Goal: Task Accomplishment & Management: Use online tool/utility

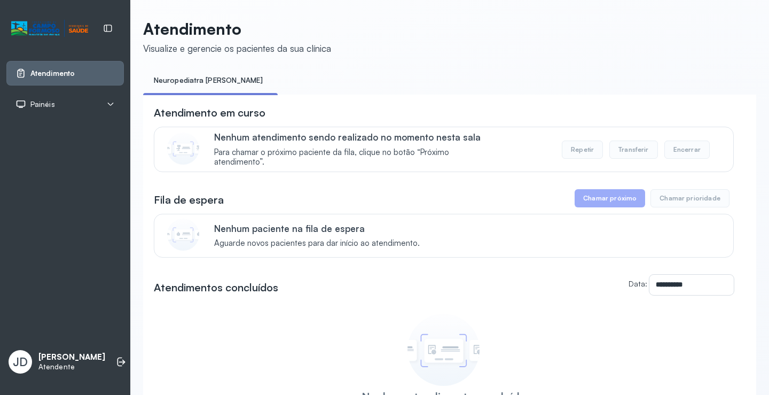
click at [251, 91] on ul "Neuropediatra [PERSON_NAME]" at bounding box center [449, 84] width 613 height 24
click at [88, 75] on link "Atendimento" at bounding box center [64, 73] width 99 height 11
drag, startPoint x: 217, startPoint y: 91, endPoint x: 457, endPoint y: 102, distance: 240.0
click at [457, 102] on div "**********" at bounding box center [449, 281] width 613 height 419
click at [279, 91] on ul "Neuropediatra [PERSON_NAME]" at bounding box center [449, 84] width 613 height 24
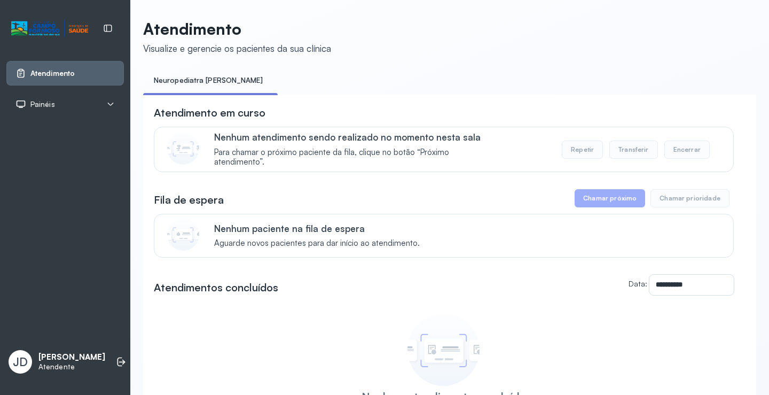
click at [108, 336] on div "Atendimento Painéis Tv JD João de Sousa Andrade Neto Atendente" at bounding box center [65, 197] width 130 height 395
click at [119, 360] on icon at bounding box center [122, 361] width 6 height 5
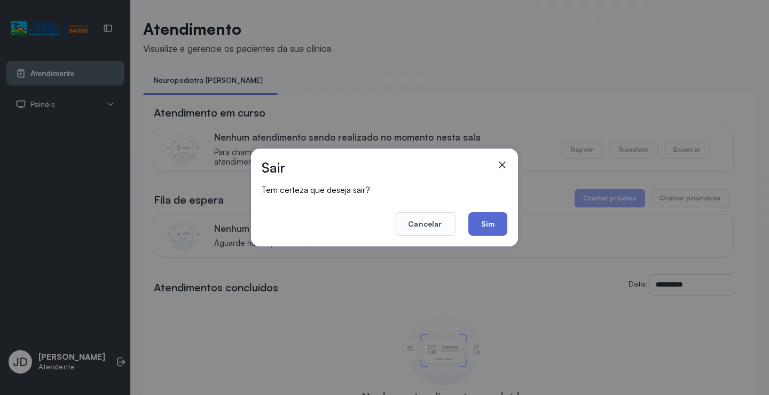
click at [486, 229] on button "Sim" at bounding box center [487, 223] width 39 height 23
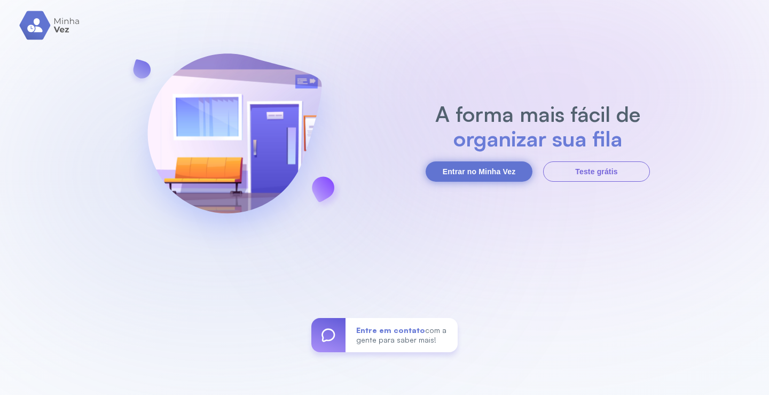
click at [474, 173] on button "Entrar no Minha Vez" at bounding box center [479, 171] width 107 height 20
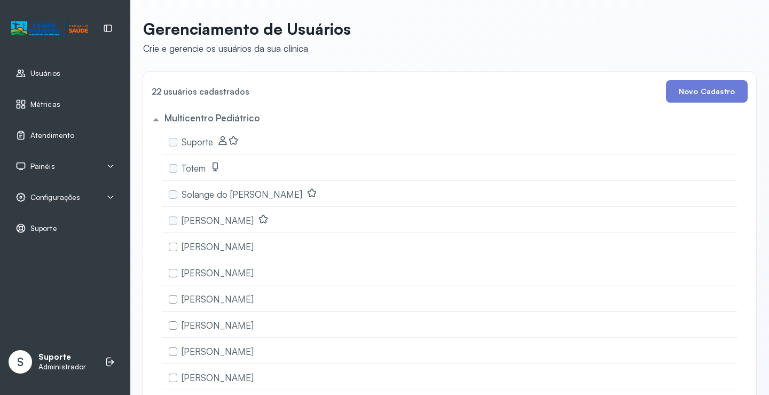
click at [74, 137] on link "Atendimento" at bounding box center [64, 135] width 99 height 11
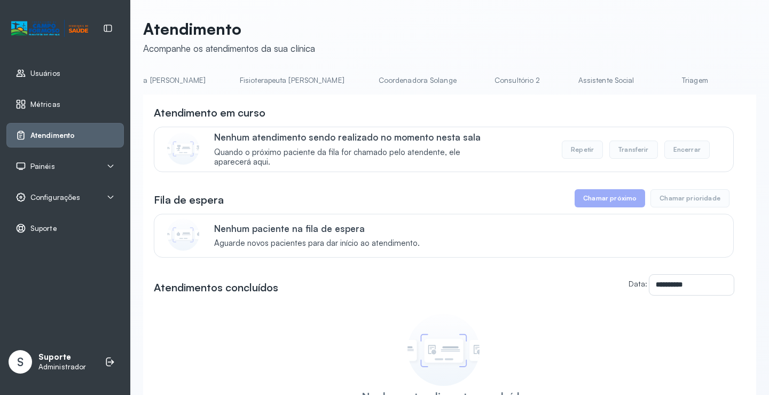
scroll to position [0, 595]
click at [633, 78] on link "Triagem" at bounding box center [670, 81] width 75 height 18
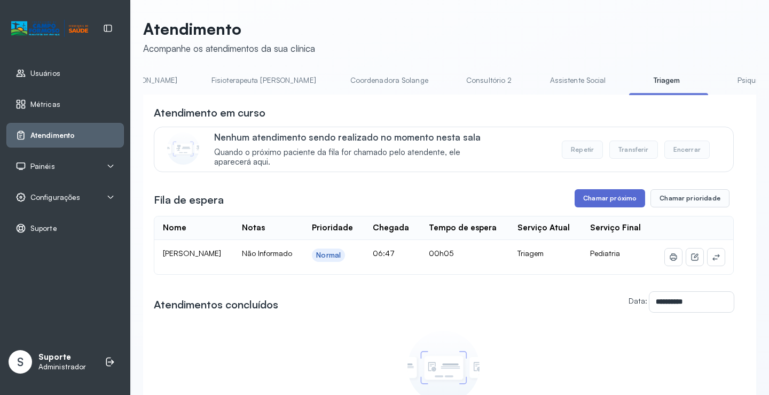
click at [617, 202] on button "Chamar próximo" at bounding box center [610, 198] width 70 height 18
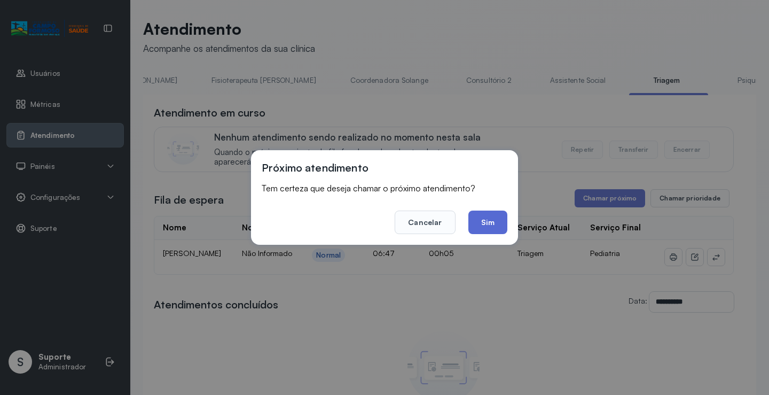
click at [486, 226] on button "Sim" at bounding box center [487, 221] width 39 height 23
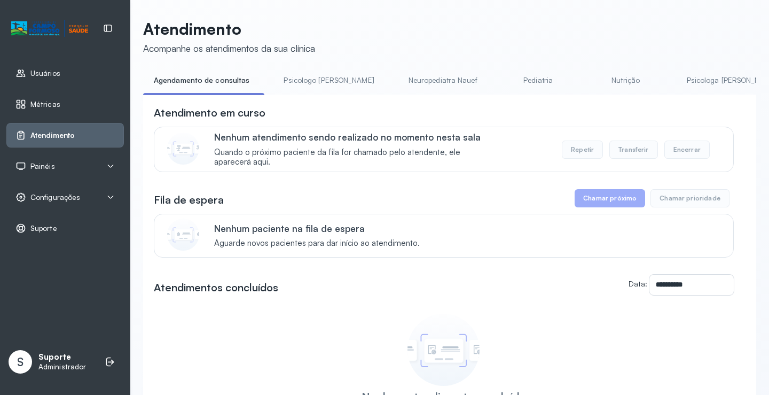
drag, startPoint x: 298, startPoint y: 98, endPoint x: 335, endPoint y: 102, distance: 36.6
click at [335, 102] on div "**********" at bounding box center [449, 292] width 613 height 395
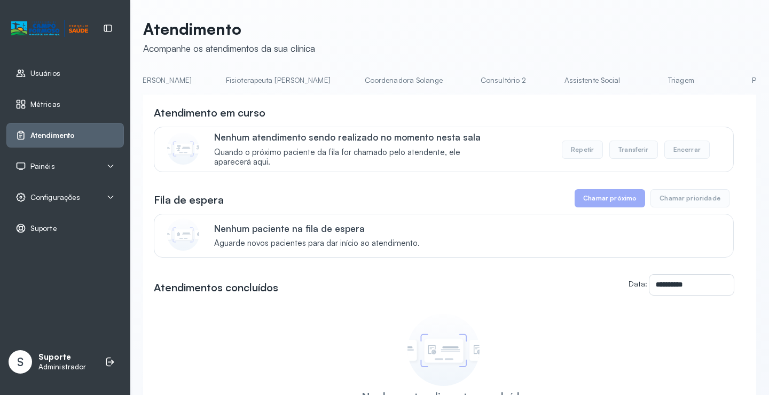
scroll to position [0, 646]
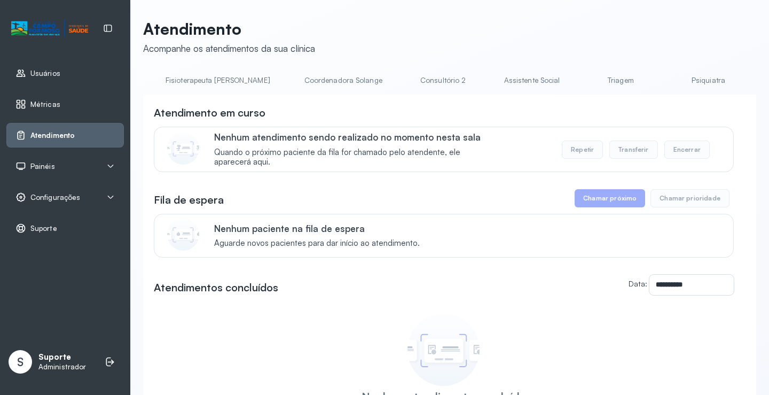
click at [583, 80] on link "Triagem" at bounding box center [620, 81] width 75 height 18
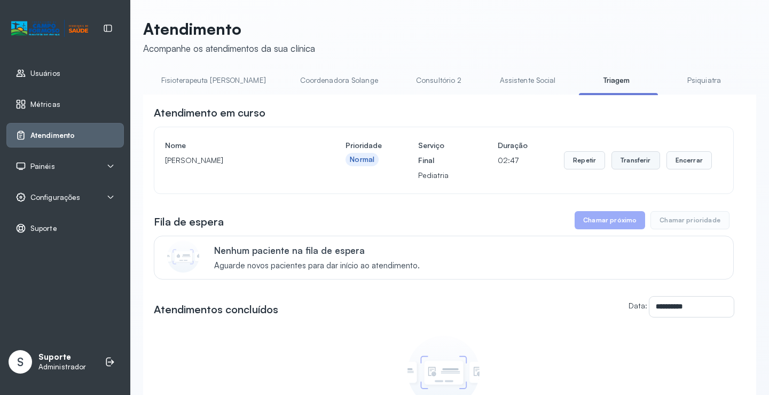
click at [632, 162] on button "Transferir" at bounding box center [635, 160] width 49 height 18
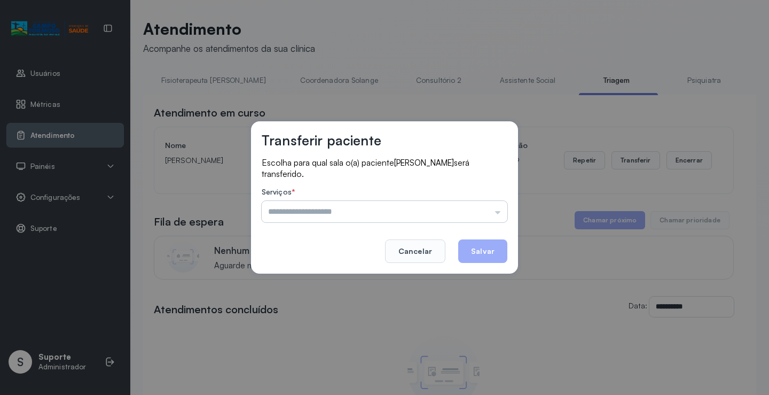
click at [499, 214] on input "text" at bounding box center [385, 211] width 246 height 21
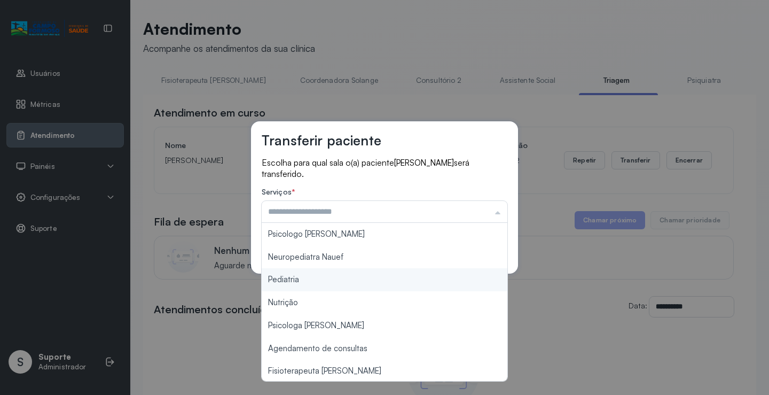
type input "*********"
click at [311, 279] on div "Transferir paciente Escolha para qual sala o(a) paciente [PERSON_NAME] será tra…" at bounding box center [384, 197] width 769 height 395
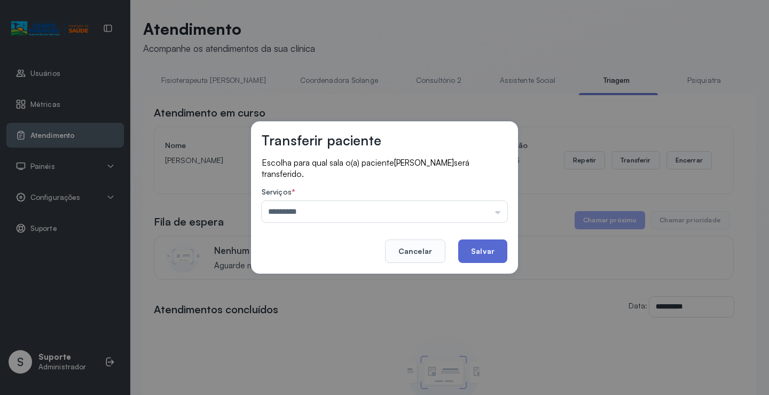
click at [474, 247] on button "Salvar" at bounding box center [482, 250] width 49 height 23
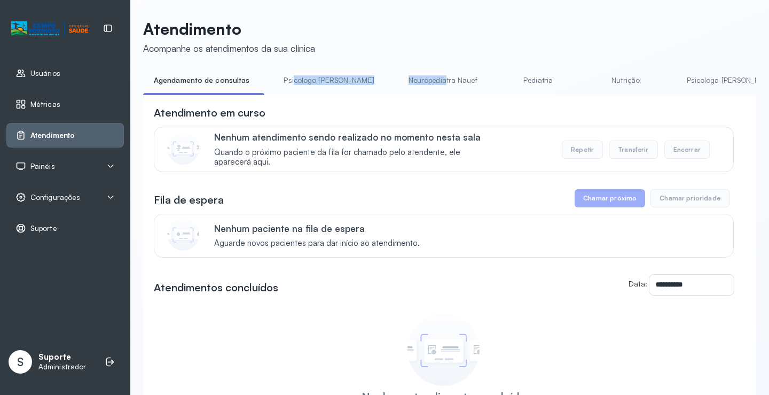
drag, startPoint x: 290, startPoint y: 95, endPoint x: 404, endPoint y: 91, distance: 113.8
click at [404, 91] on ul "Agendamento de consultas Psicologo Pedro Neuropediatra Nauef Pediatria Nutrição…" at bounding box center [449, 84] width 613 height 24
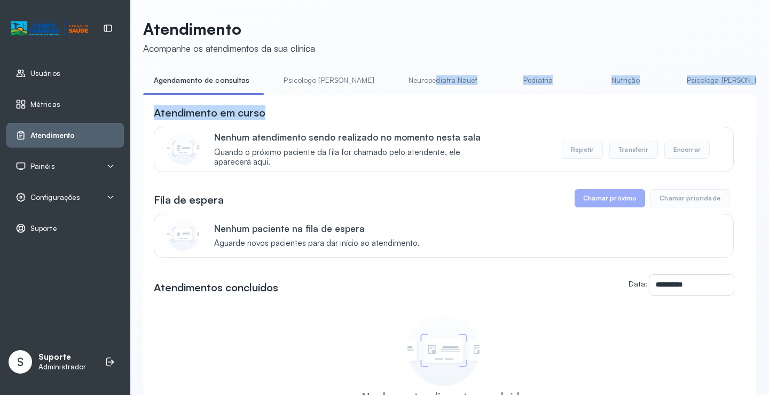
drag, startPoint x: 290, startPoint y: 99, endPoint x: 396, endPoint y: 92, distance: 106.0
click at [396, 92] on div "**********" at bounding box center [449, 281] width 613 height 419
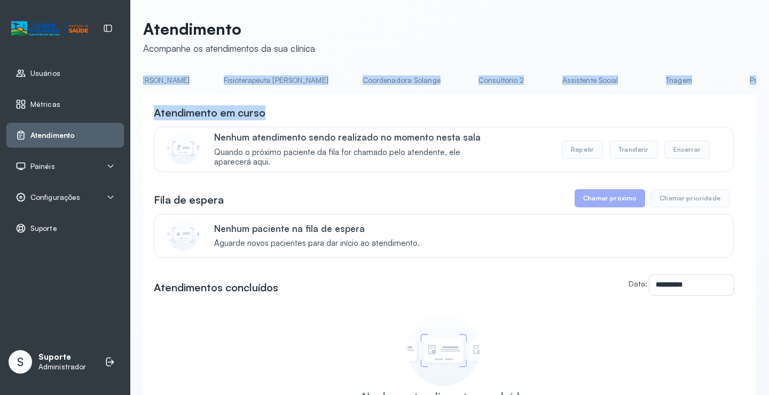
scroll to position [0, 608]
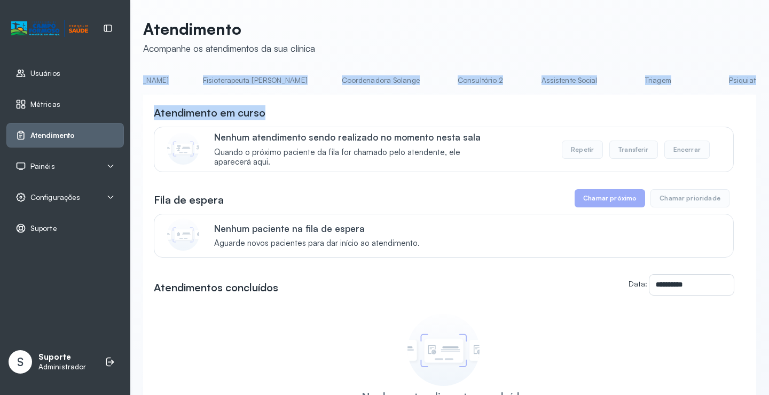
click at [620, 76] on link "Triagem" at bounding box center [657, 81] width 75 height 18
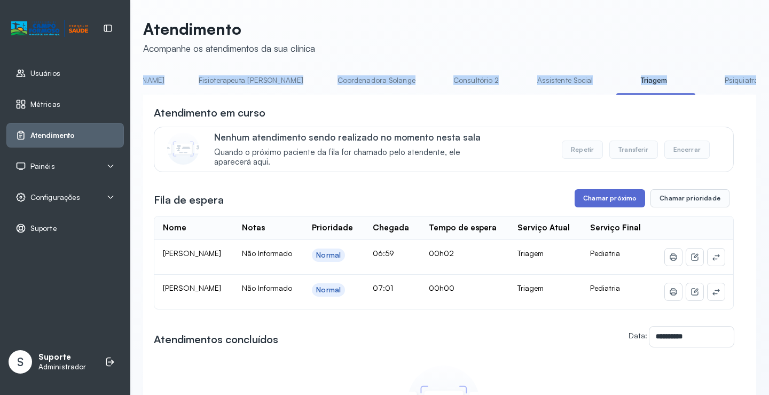
click at [591, 201] on button "Chamar próximo" at bounding box center [610, 198] width 70 height 18
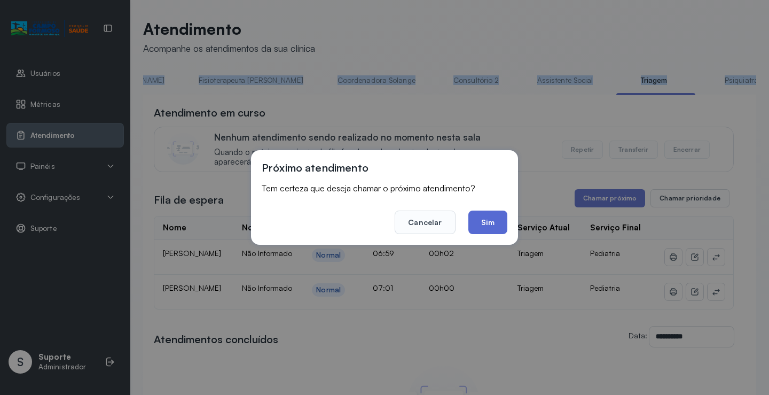
click at [490, 218] on button "Sim" at bounding box center [487, 221] width 39 height 23
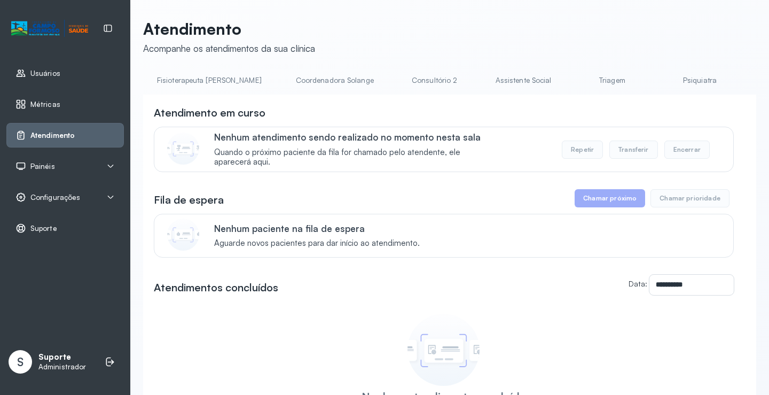
scroll to position [0, 702]
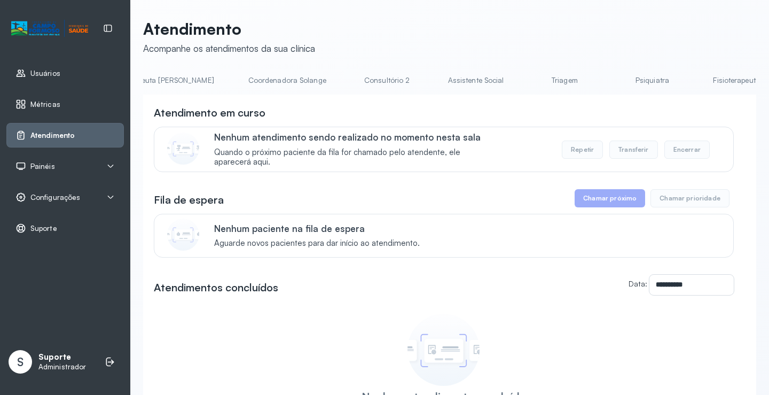
click at [527, 89] on link "Triagem" at bounding box center [564, 81] width 75 height 18
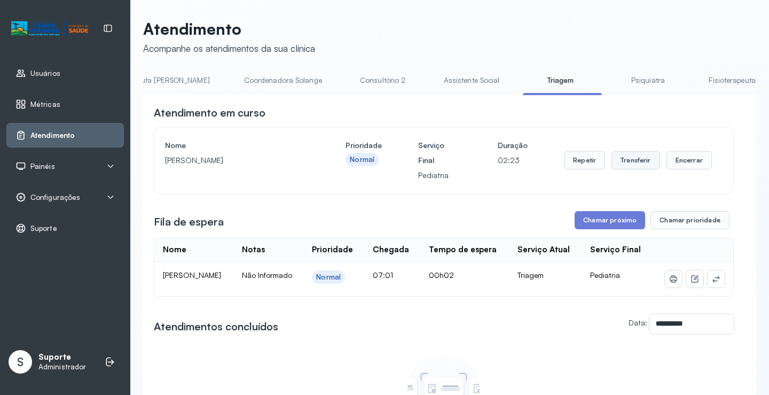
drag, startPoint x: 627, startPoint y: 156, endPoint x: 631, endPoint y: 164, distance: 8.6
click at [631, 164] on button "Transferir" at bounding box center [635, 160] width 49 height 18
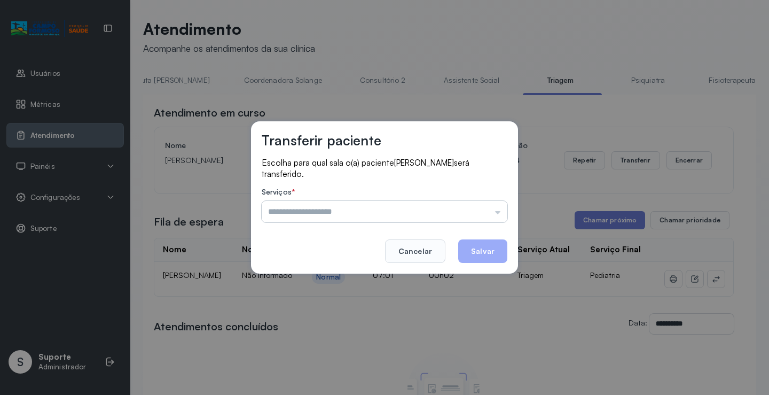
click at [500, 214] on input "text" at bounding box center [385, 211] width 246 height 21
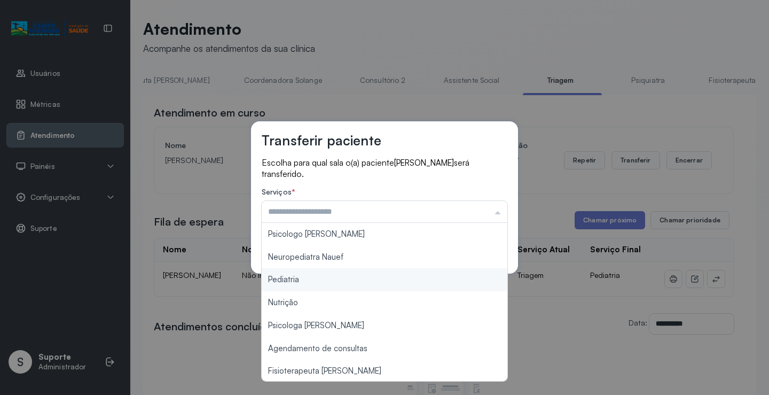
type input "*********"
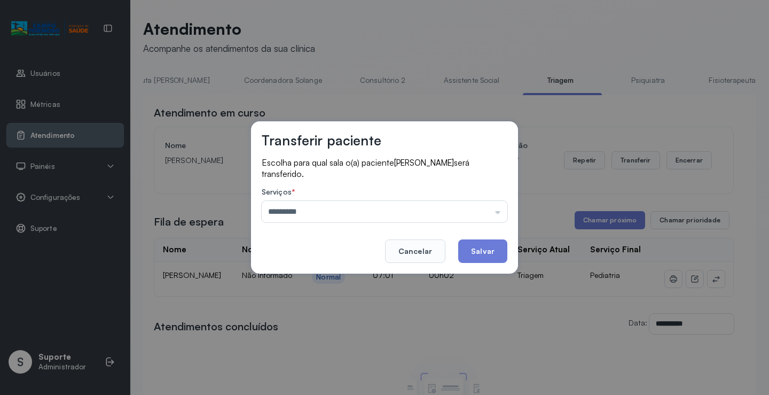
click at [320, 284] on div "Transferir paciente Escolha para qual sala o(a) paciente REBECA RODRIGUES RAMOS…" at bounding box center [384, 197] width 769 height 395
click at [476, 250] on button "Salvar" at bounding box center [482, 250] width 49 height 23
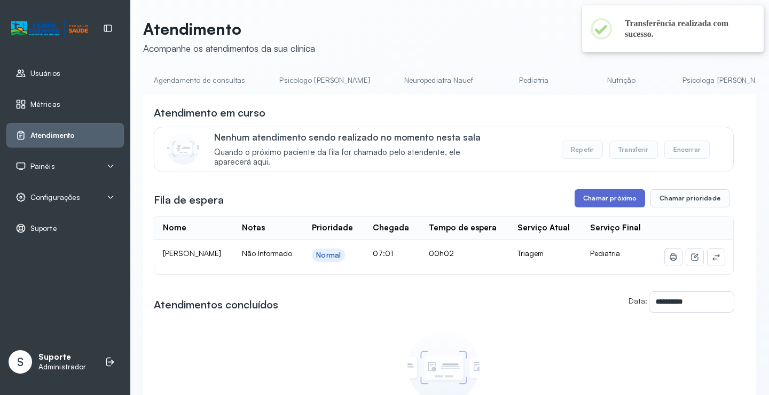
click at [595, 204] on button "Chamar próximo" at bounding box center [610, 198] width 70 height 18
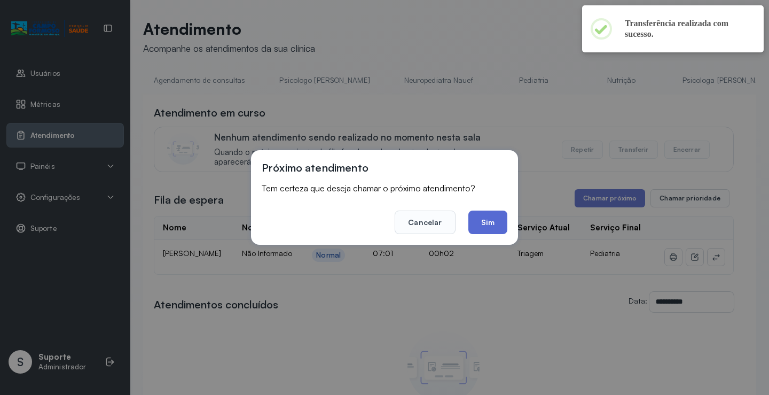
click at [490, 218] on button "Sim" at bounding box center [487, 221] width 39 height 23
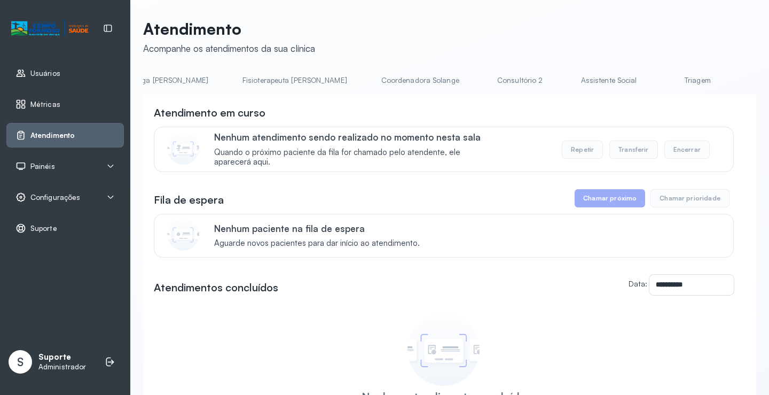
scroll to position [0, 595]
click at [633, 80] on link "Triagem" at bounding box center [670, 81] width 75 height 18
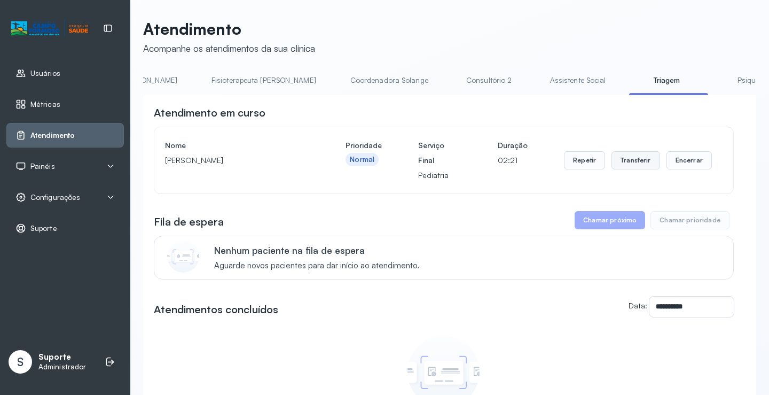
click at [626, 155] on button "Transferir" at bounding box center [635, 160] width 49 height 18
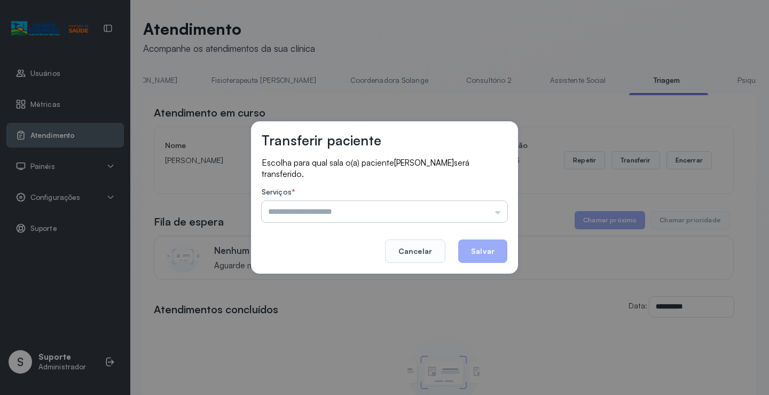
click at [497, 213] on input "text" at bounding box center [385, 211] width 246 height 21
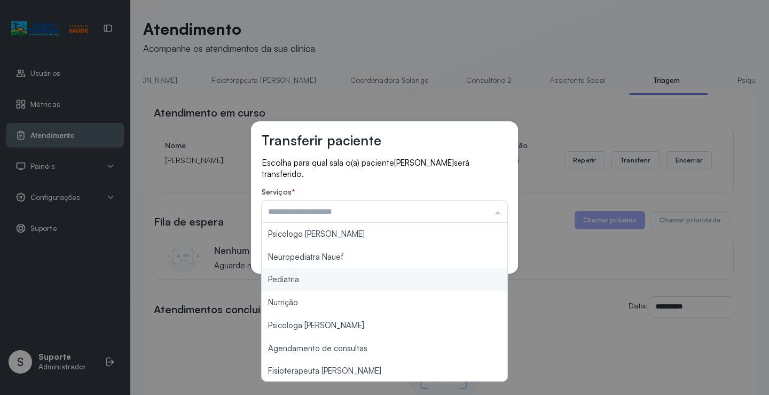
type input "*********"
click at [300, 280] on div "Transferir paciente Escolha para qual sala o(a) paciente ANNA ALICE DE JESUS DA…" at bounding box center [384, 197] width 769 height 395
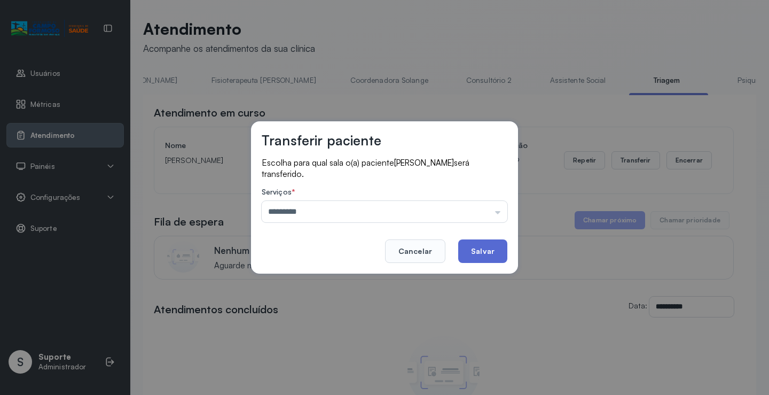
click at [481, 252] on button "Salvar" at bounding box center [482, 250] width 49 height 23
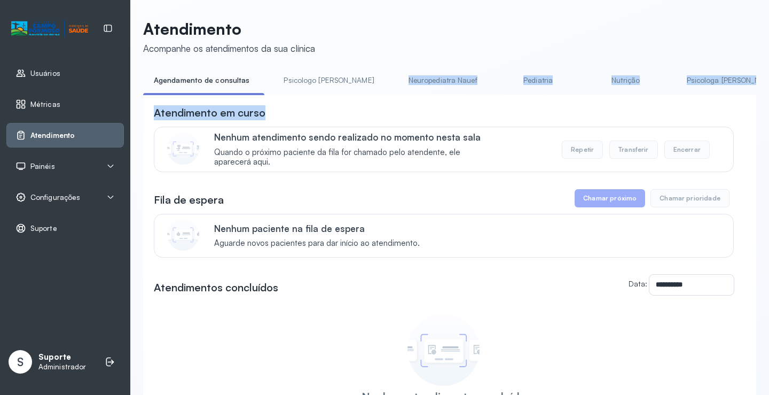
drag, startPoint x: 295, startPoint y: 98, endPoint x: 362, endPoint y: 88, distance: 68.0
click at [362, 88] on div "**********" at bounding box center [449, 281] width 613 height 419
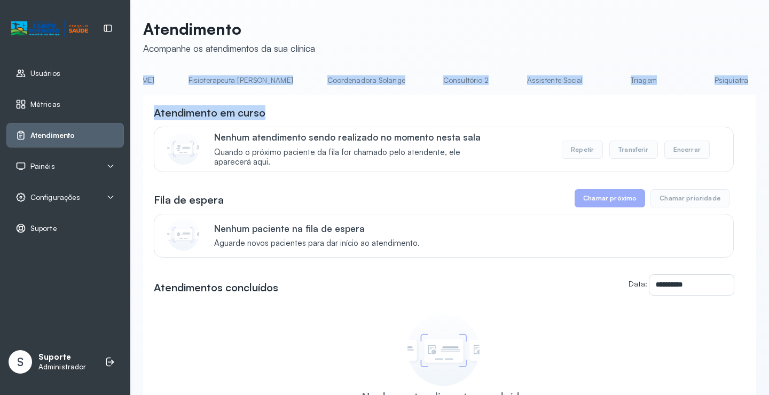
scroll to position [0, 626]
click at [602, 87] on link "Triagem" at bounding box center [639, 81] width 75 height 18
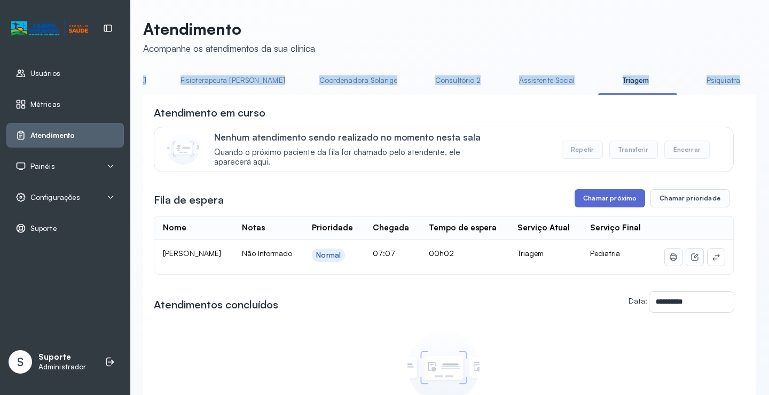
click at [608, 198] on button "Chamar próximo" at bounding box center [610, 198] width 70 height 18
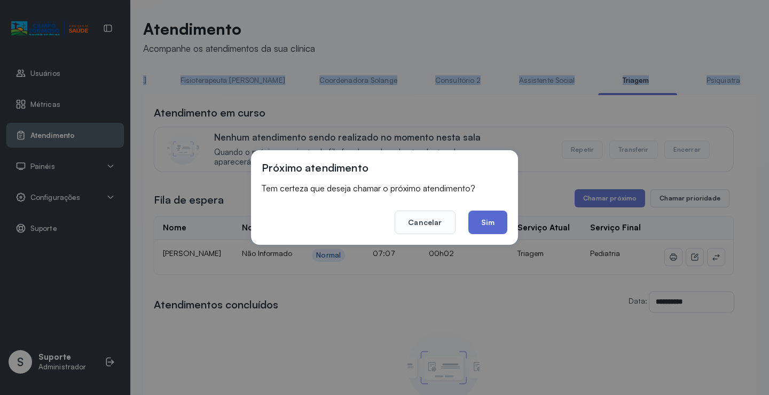
click at [490, 224] on button "Sim" at bounding box center [487, 221] width 39 height 23
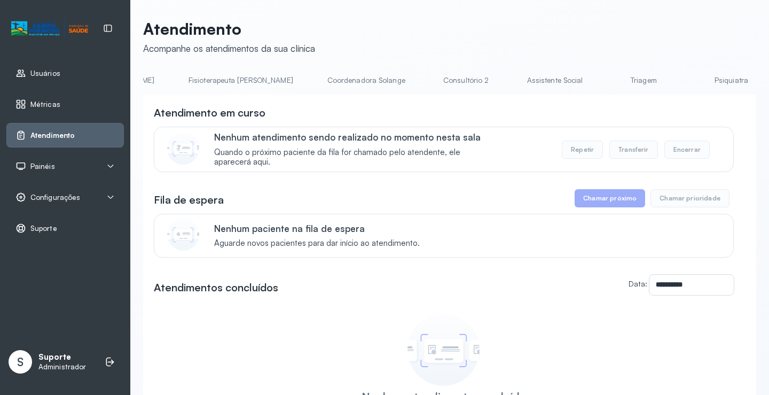
scroll to position [0, 624]
click at [605, 81] on link "Triagem" at bounding box center [642, 81] width 75 height 18
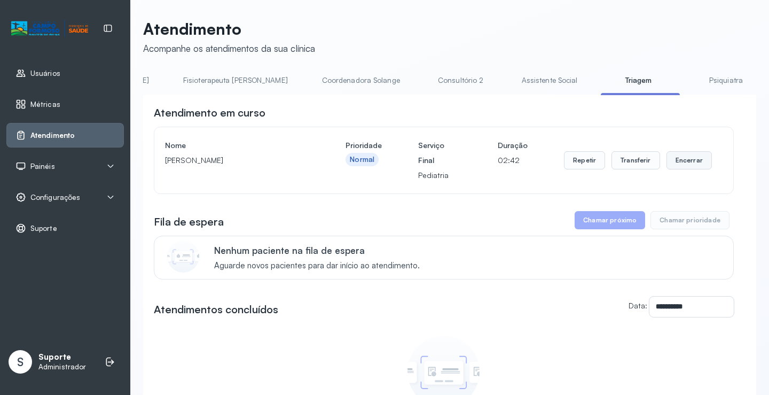
click at [685, 169] on button "Encerrar" at bounding box center [688, 160] width 45 height 18
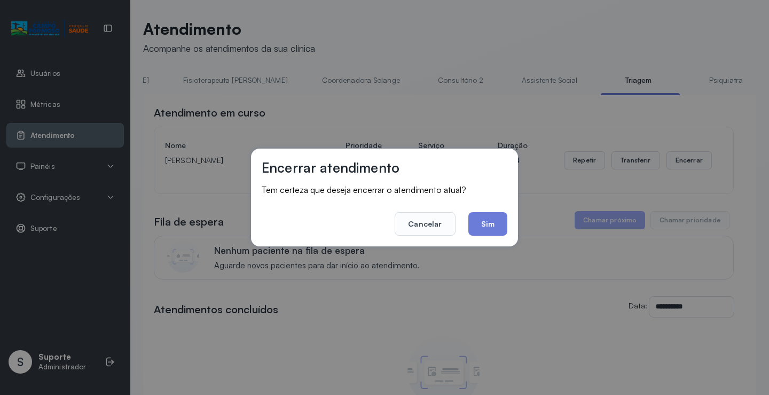
click at [625, 164] on div "Encerrar atendimento Tem certeza que deseja encerrar o atendimento atual? Cance…" at bounding box center [384, 197] width 769 height 395
click at [596, 127] on div "Encerrar atendimento Tem certeza que deseja encerrar o atendimento atual? Cance…" at bounding box center [384, 197] width 769 height 395
click at [579, 119] on div "Encerrar atendimento Tem certeza que deseja encerrar o atendimento atual? Cance…" at bounding box center [384, 197] width 769 height 395
drag, startPoint x: 554, startPoint y: 258, endPoint x: 554, endPoint y: 279, distance: 20.3
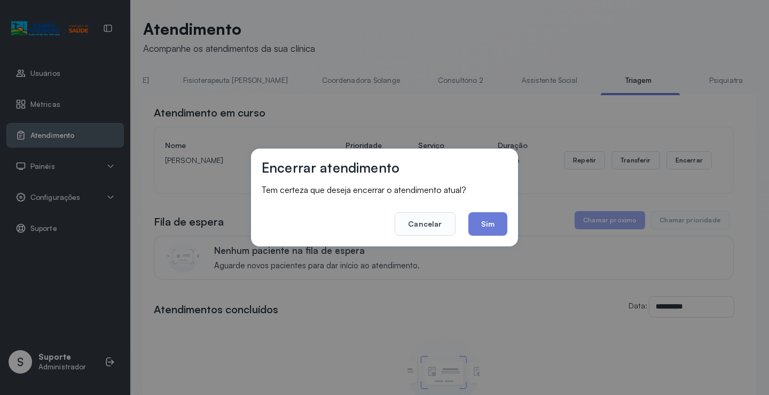
click at [555, 265] on div "Encerrar atendimento Tem certeza que deseja encerrar o atendimento atual? Cance…" at bounding box center [384, 197] width 769 height 395
click at [554, 279] on div "Encerrar atendimento Tem certeza que deseja encerrar o atendimento atual? Cance…" at bounding box center [384, 197] width 769 height 395
click at [554, 284] on div "Encerrar atendimento Tem certeza que deseja encerrar o atendimento atual? Cance…" at bounding box center [384, 197] width 769 height 395
drag, startPoint x: 554, startPoint y: 284, endPoint x: 552, endPoint y: 220, distance: 64.1
click at [555, 275] on div "Encerrar atendimento Tem certeza que deseja encerrar o atendimento atual? Cance…" at bounding box center [384, 197] width 769 height 395
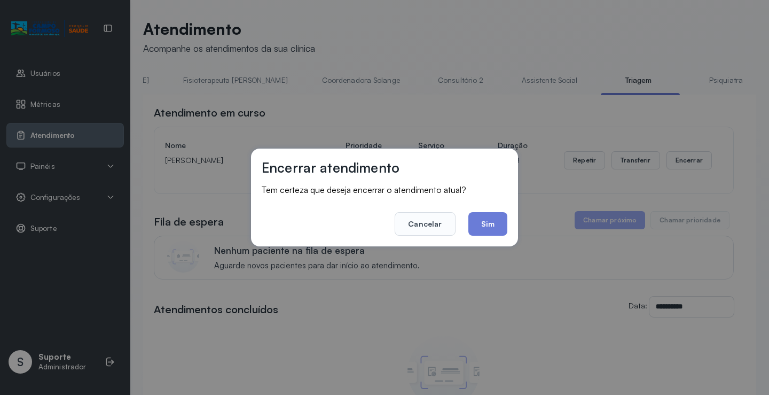
click at [560, 158] on div "Encerrar atendimento Tem certeza que deseja encerrar o atendimento atual? Cance…" at bounding box center [384, 197] width 769 height 395
click at [482, 169] on div "Encerrar atendimento" at bounding box center [385, 171] width 246 height 25
click at [486, 162] on div "Encerrar atendimento" at bounding box center [385, 171] width 246 height 25
click at [485, 163] on div "Encerrar atendimento" at bounding box center [385, 171] width 246 height 25
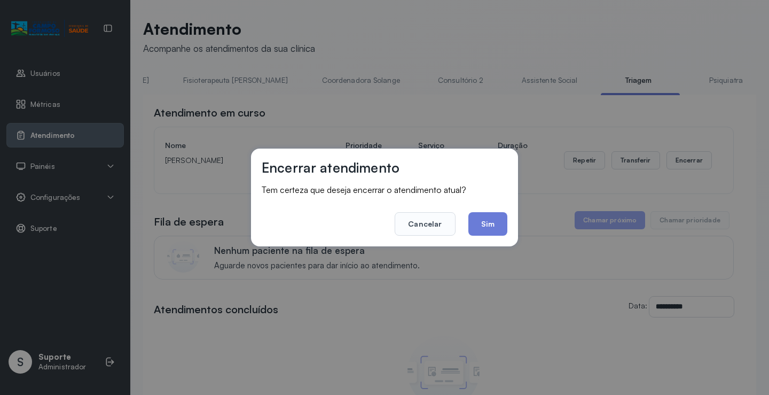
click at [479, 169] on div "Encerrar atendimento" at bounding box center [385, 171] width 246 height 25
click at [33, 254] on div "Encerrar atendimento Tem certeza que deseja encerrar o atendimento atual? Cance…" at bounding box center [384, 197] width 769 height 395
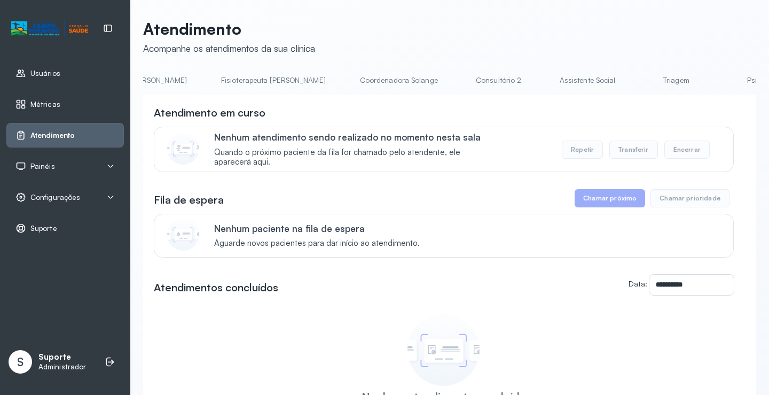
scroll to position [0, 628]
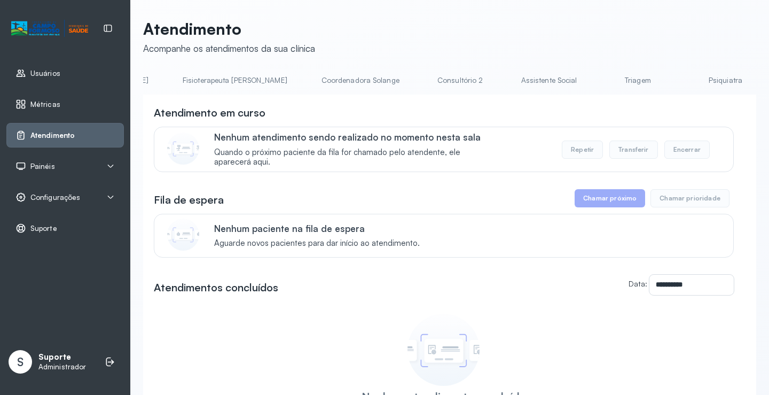
click at [600, 85] on link "Triagem" at bounding box center [637, 81] width 75 height 18
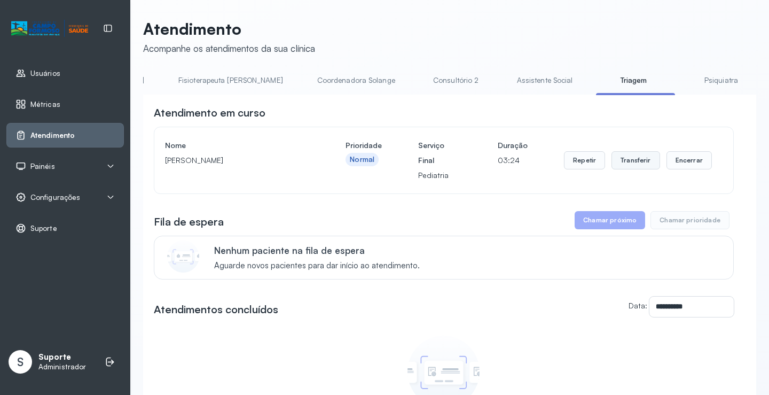
click at [635, 161] on button "Transferir" at bounding box center [635, 160] width 49 height 18
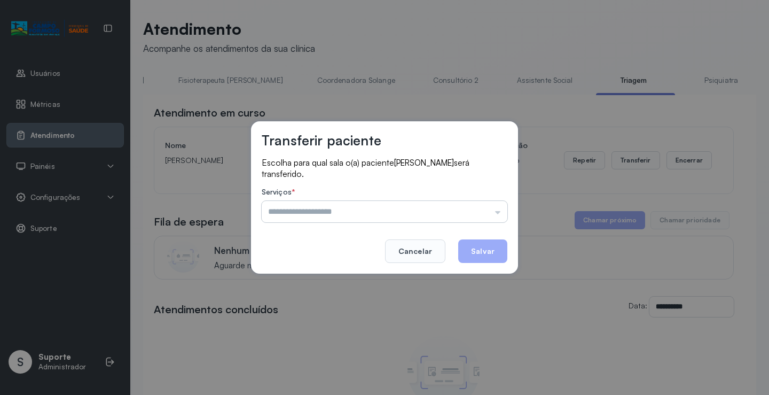
click at [503, 215] on input "text" at bounding box center [385, 211] width 246 height 21
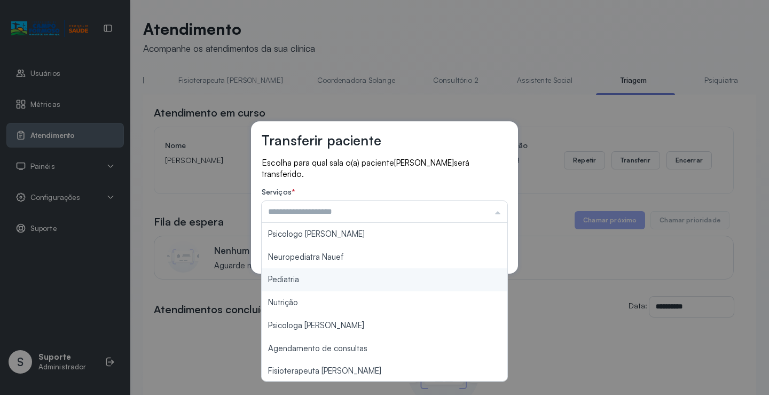
type input "*********"
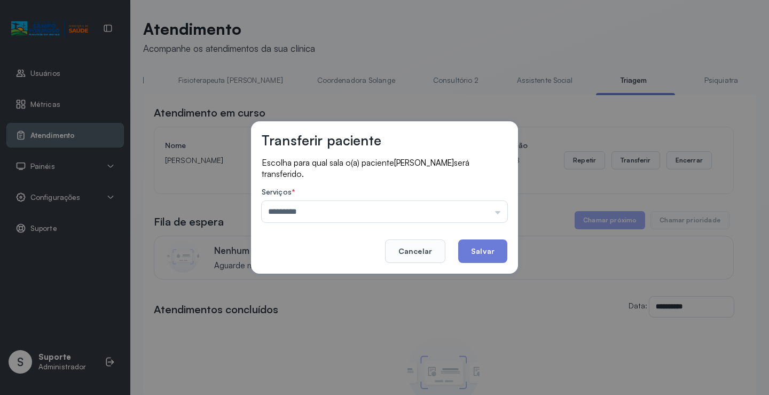
click at [320, 282] on div "Transferir paciente Escolha para qual sala o(a) paciente PEDRO RIOS CRUZ será t…" at bounding box center [384, 197] width 769 height 395
click at [478, 253] on button "Salvar" at bounding box center [482, 250] width 49 height 23
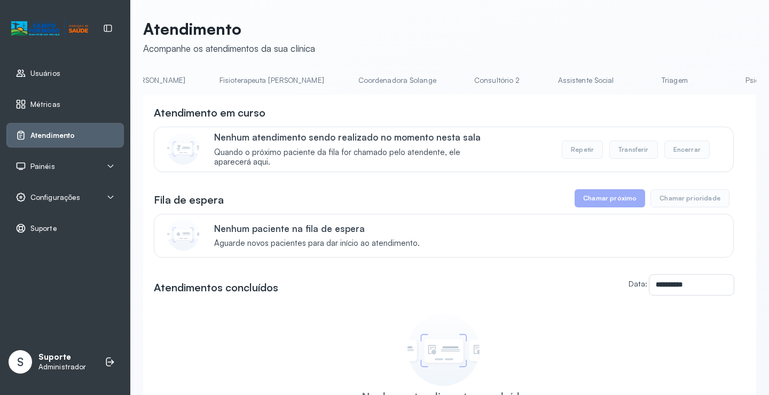
scroll to position [0, 615]
click at [614, 86] on link "Triagem" at bounding box center [651, 81] width 75 height 18
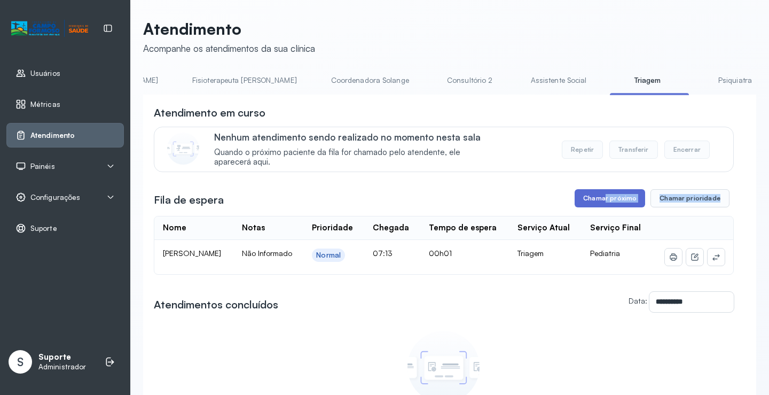
drag, startPoint x: 596, startPoint y: 211, endPoint x: 601, endPoint y: 199, distance: 13.9
click at [601, 199] on div "**********" at bounding box center [444, 271] width 580 height 333
click at [602, 198] on button "Chamar próximo" at bounding box center [610, 198] width 70 height 18
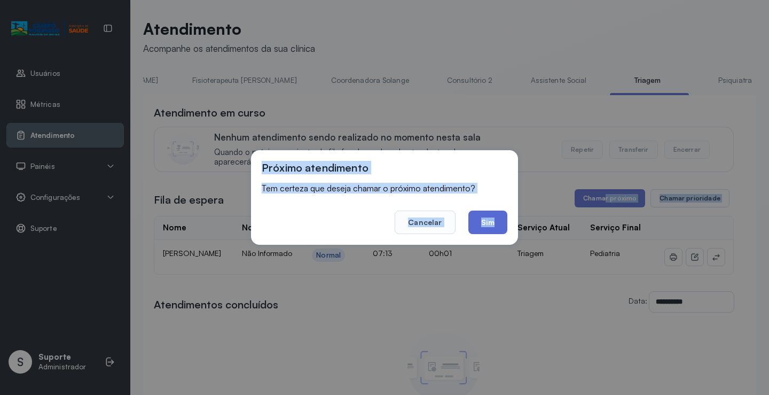
click at [490, 225] on button "Sim" at bounding box center [487, 221] width 39 height 23
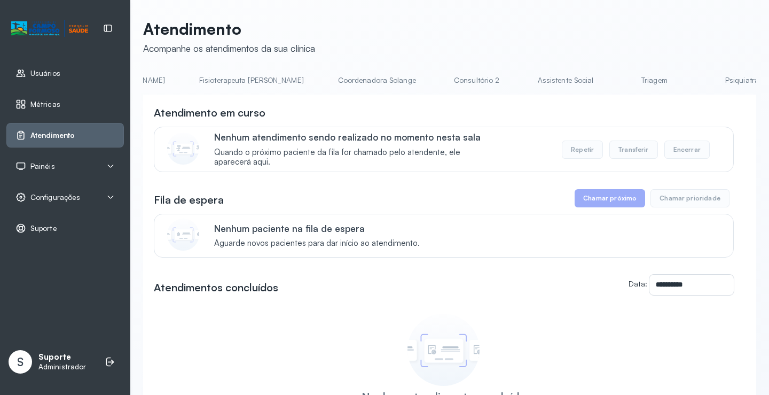
scroll to position [0, 633]
click at [596, 82] on link "Triagem" at bounding box center [633, 81] width 75 height 18
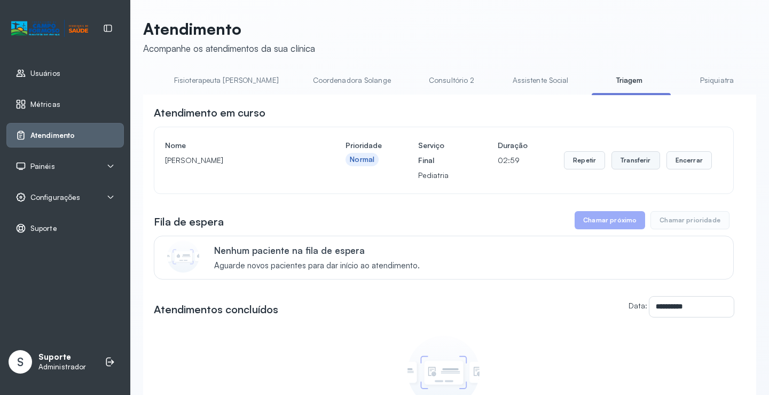
click at [631, 164] on button "Transferir" at bounding box center [635, 160] width 49 height 18
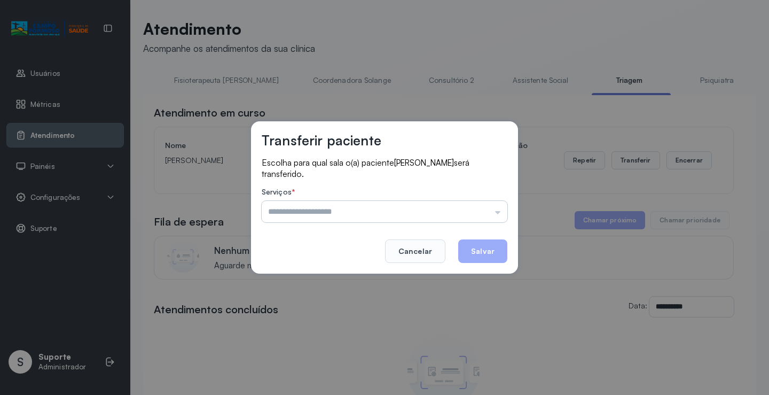
click at [499, 215] on input "text" at bounding box center [385, 211] width 246 height 21
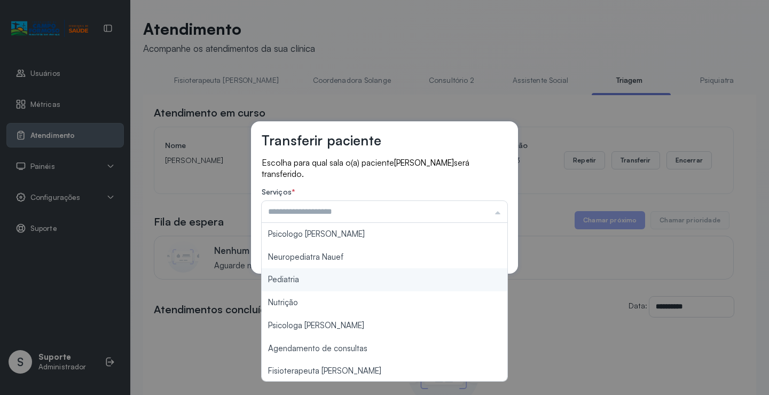
type input "*********"
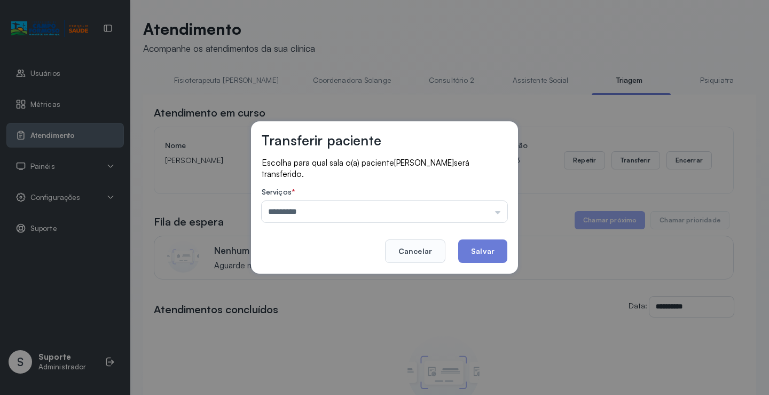
click at [313, 281] on div "Transferir paciente Escolha para qual sala o(a) paciente PEDRO VIEIRA BATISTA s…" at bounding box center [384, 197] width 769 height 395
click at [478, 247] on button "Salvar" at bounding box center [482, 250] width 49 height 23
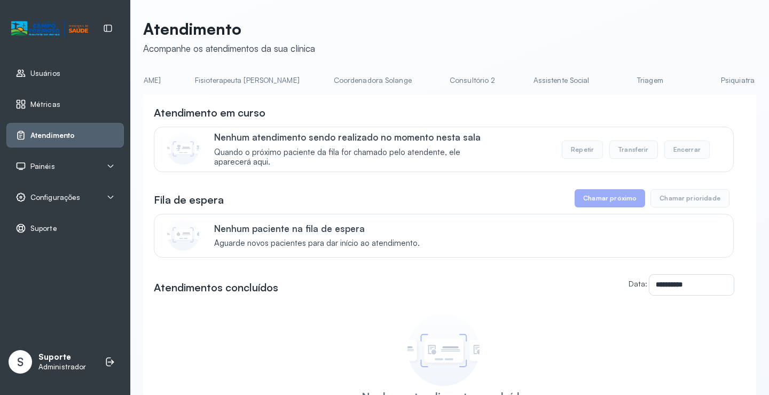
scroll to position [0, 631]
click at [598, 81] on link "Triagem" at bounding box center [635, 81] width 75 height 18
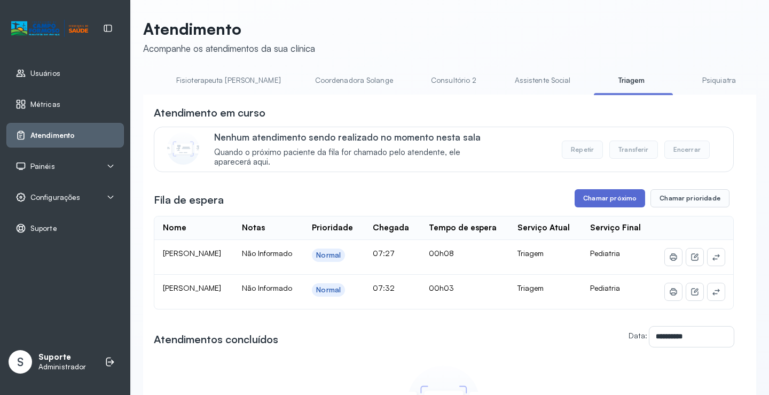
click at [607, 200] on button "Chamar próximo" at bounding box center [610, 198] width 70 height 18
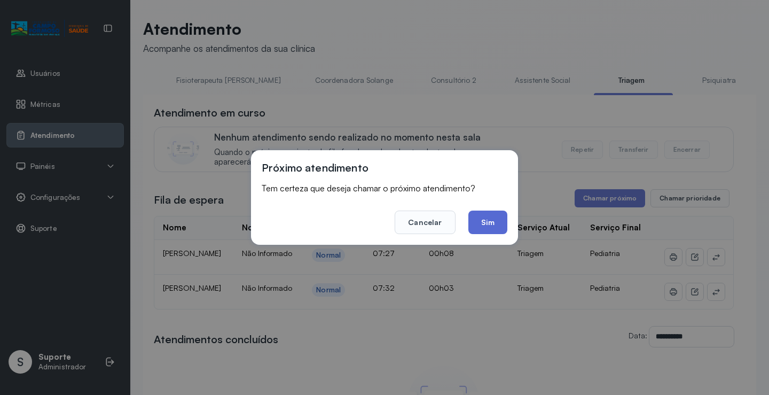
click at [489, 223] on button "Sim" at bounding box center [487, 221] width 39 height 23
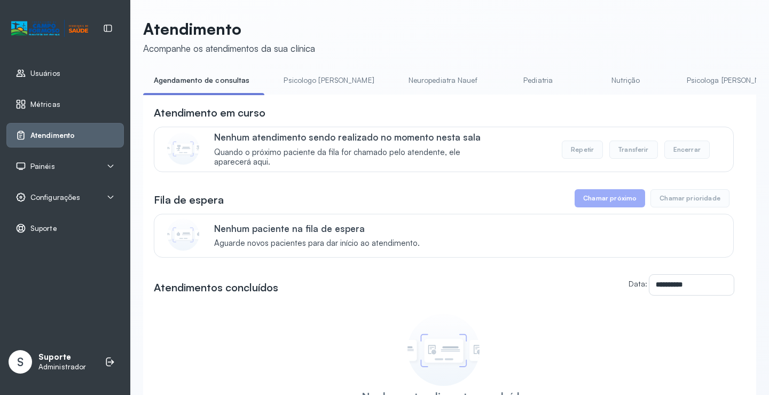
drag, startPoint x: 281, startPoint y: 98, endPoint x: 349, endPoint y: 109, distance: 69.3
click at [357, 106] on div "**********" at bounding box center [449, 292] width 613 height 395
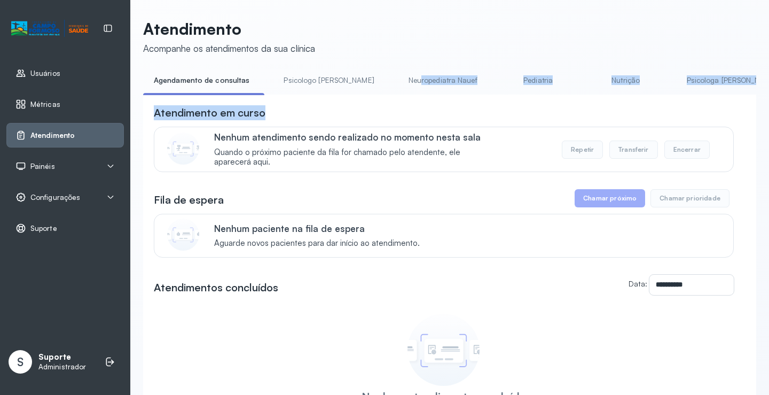
drag, startPoint x: 302, startPoint y: 98, endPoint x: 347, endPoint y: 100, distance: 44.9
click at [375, 93] on div "**********" at bounding box center [449, 281] width 613 height 419
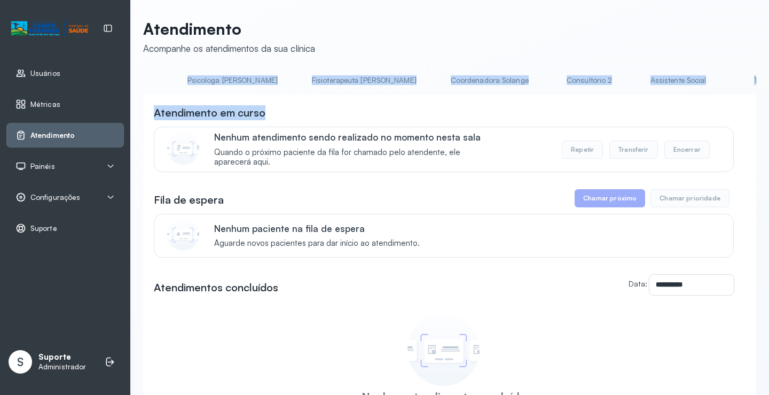
scroll to position [0, 583]
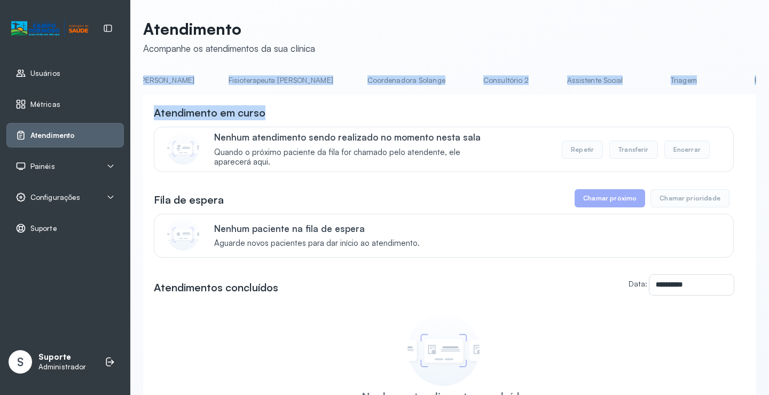
click at [646, 86] on link "Triagem" at bounding box center [683, 81] width 75 height 18
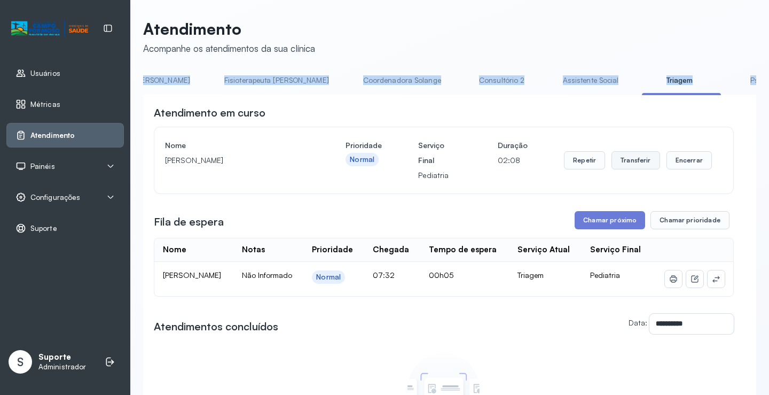
click at [626, 164] on button "Transferir" at bounding box center [635, 160] width 49 height 18
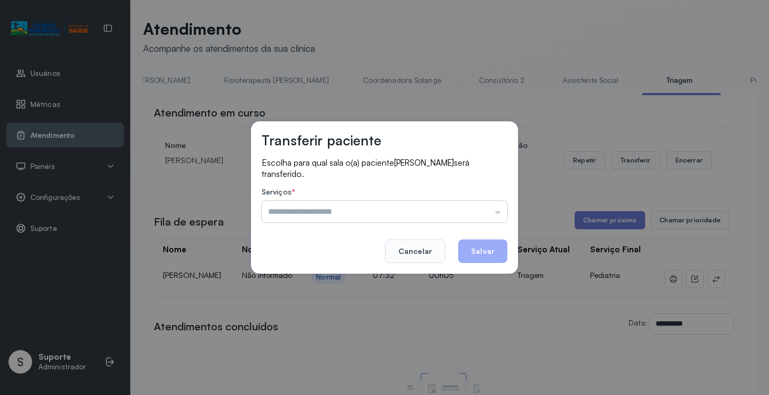
click at [498, 208] on input "text" at bounding box center [385, 211] width 246 height 21
type input "*********"
click at [321, 279] on div "Transferir paciente Escolha para qual sala o(a) paciente [PERSON_NAME] será tra…" at bounding box center [384, 197] width 769 height 395
click at [490, 244] on button "Salvar" at bounding box center [482, 250] width 49 height 23
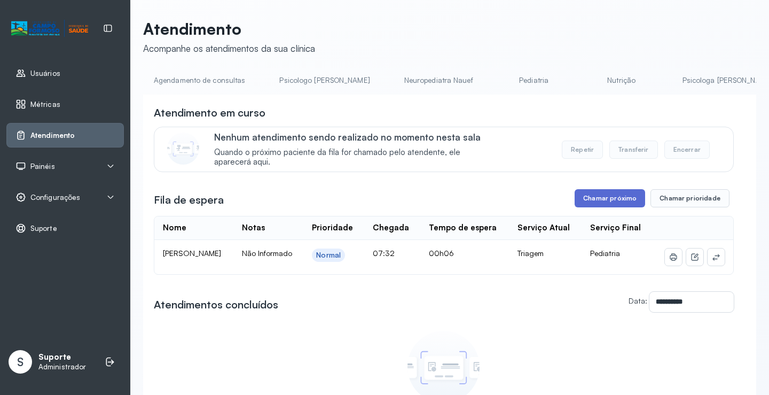
click at [608, 207] on button "Chamar próximo" at bounding box center [610, 198] width 70 height 18
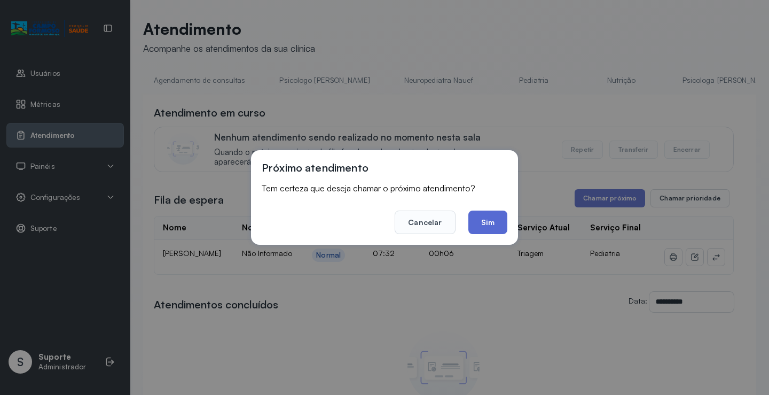
click at [488, 224] on button "Sim" at bounding box center [487, 221] width 39 height 23
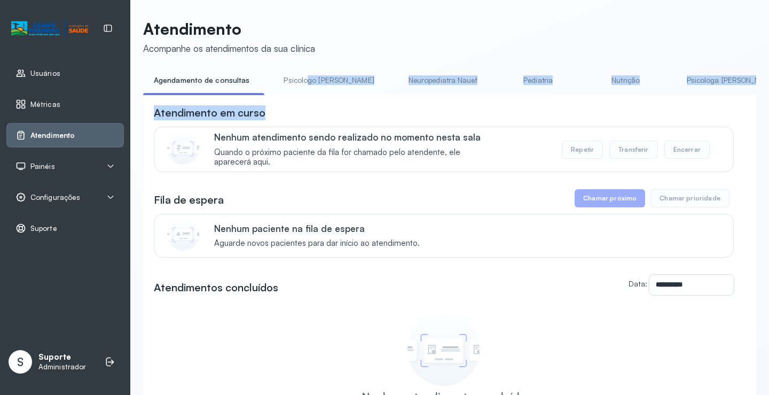
drag, startPoint x: 275, startPoint y: 98, endPoint x: 301, endPoint y: 92, distance: 26.8
click at [301, 92] on div "**********" at bounding box center [449, 281] width 613 height 419
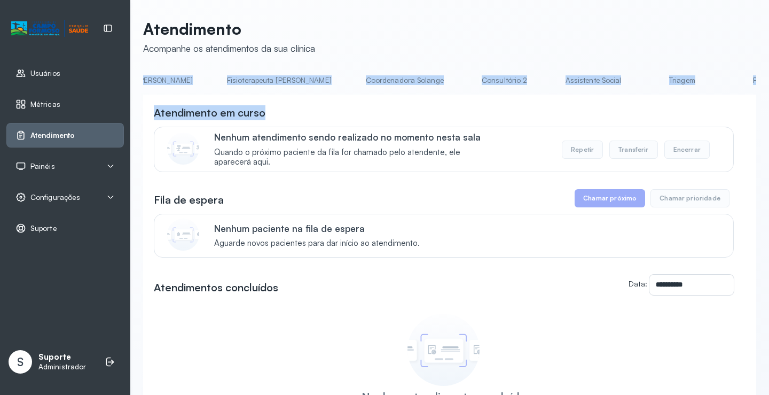
scroll to position [0, 587]
click at [642, 84] on link "Triagem" at bounding box center [679, 81] width 75 height 18
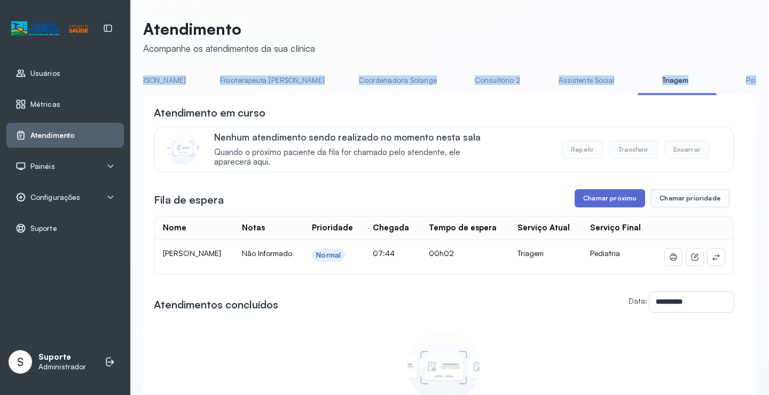
click at [606, 202] on button "Chamar próximo" at bounding box center [610, 198] width 70 height 18
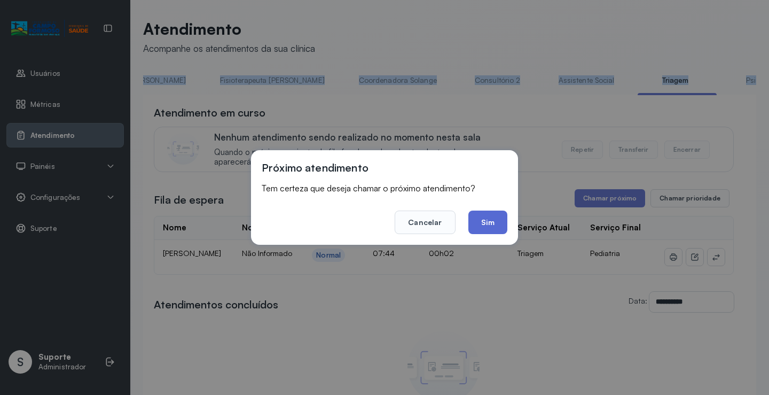
click at [478, 219] on button "Sim" at bounding box center [487, 221] width 39 height 23
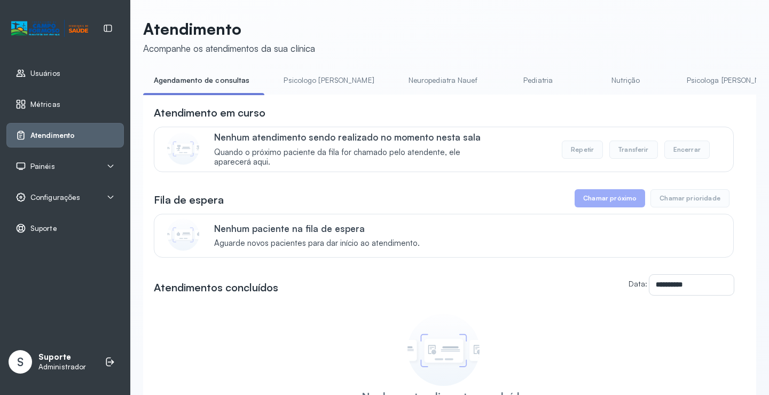
drag, startPoint x: 316, startPoint y: 101, endPoint x: 377, endPoint y: 108, distance: 61.7
click at [377, 108] on div "**********" at bounding box center [449, 292] width 613 height 395
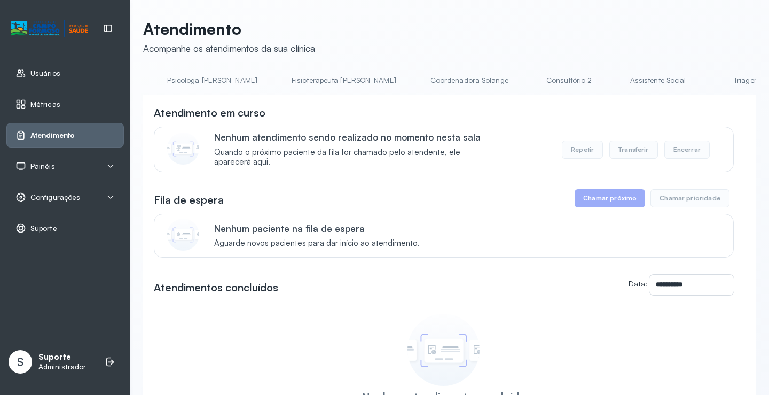
scroll to position [0, 616]
click at [613, 81] on link "Triagem" at bounding box center [650, 81] width 75 height 18
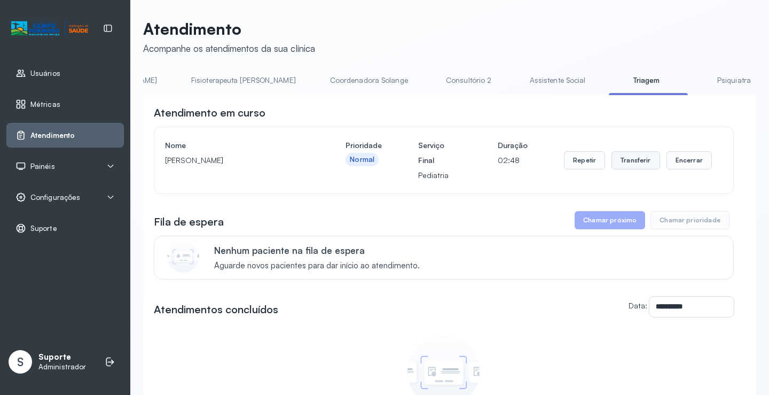
click at [638, 166] on button "Transferir" at bounding box center [635, 160] width 49 height 18
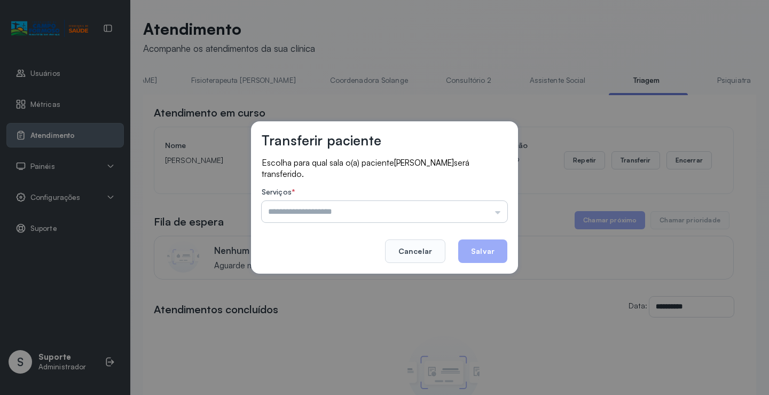
click at [501, 216] on input "text" at bounding box center [385, 211] width 246 height 21
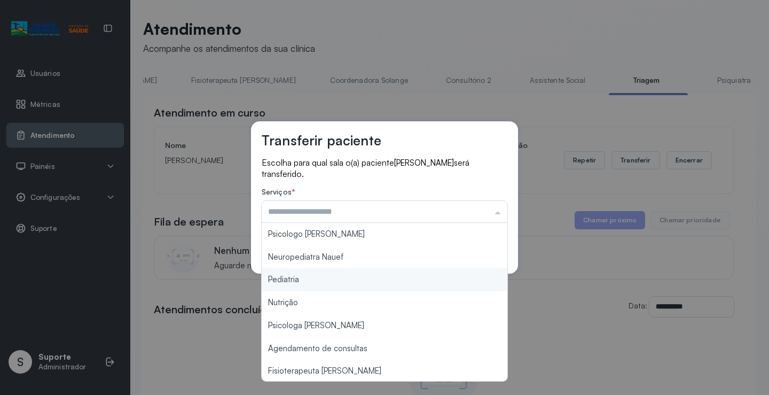
type input "*********"
click at [310, 283] on div "Transferir paciente Escolha para qual sala o(a) paciente DANTE DIAS CARVALHO se…" at bounding box center [384, 197] width 769 height 395
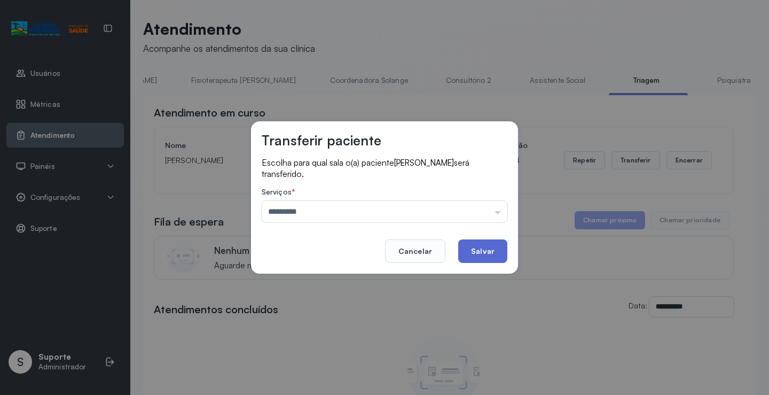
click at [485, 254] on button "Salvar" at bounding box center [482, 250] width 49 height 23
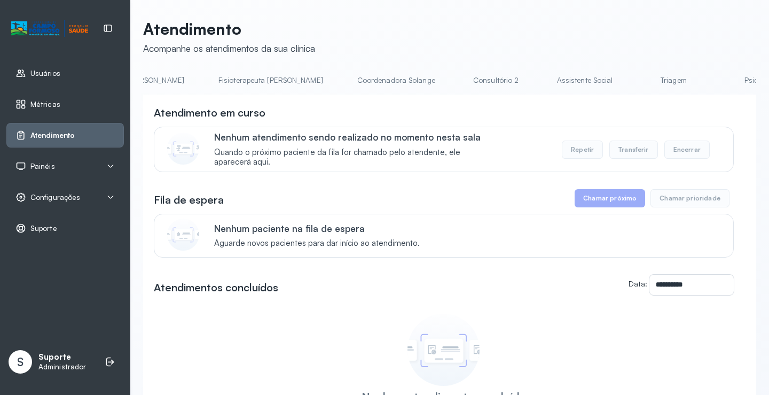
scroll to position [0, 600]
click at [628, 82] on link "Triagem" at bounding box center [665, 81] width 75 height 18
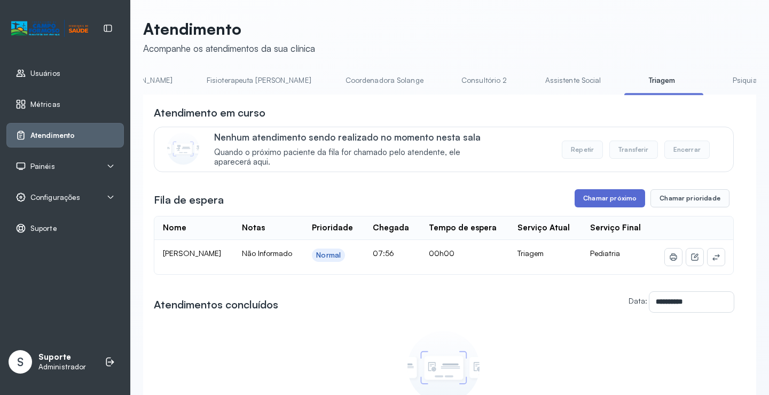
click at [604, 207] on button "Chamar próximo" at bounding box center [610, 198] width 70 height 18
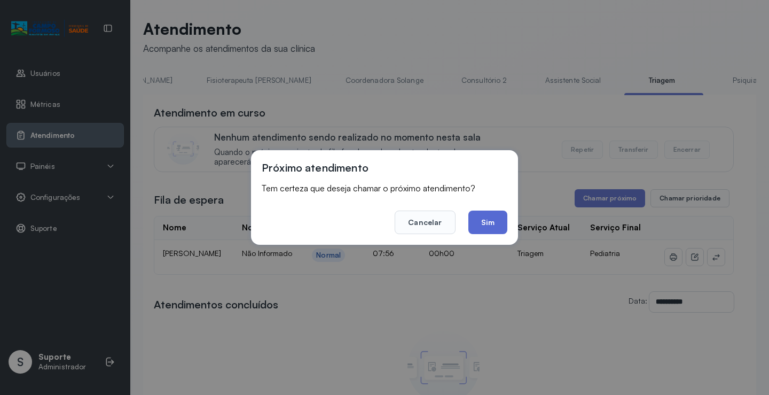
click at [488, 225] on button "Sim" at bounding box center [487, 221] width 39 height 23
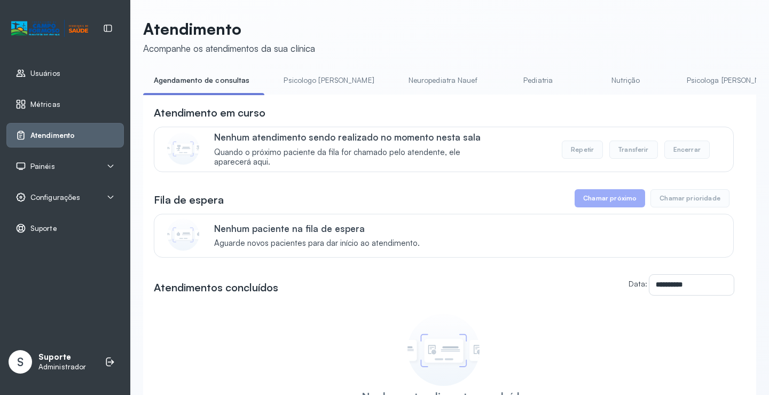
drag, startPoint x: 285, startPoint y: 98, endPoint x: 337, endPoint y: 107, distance: 53.2
click at [338, 106] on div "**********" at bounding box center [449, 292] width 613 height 395
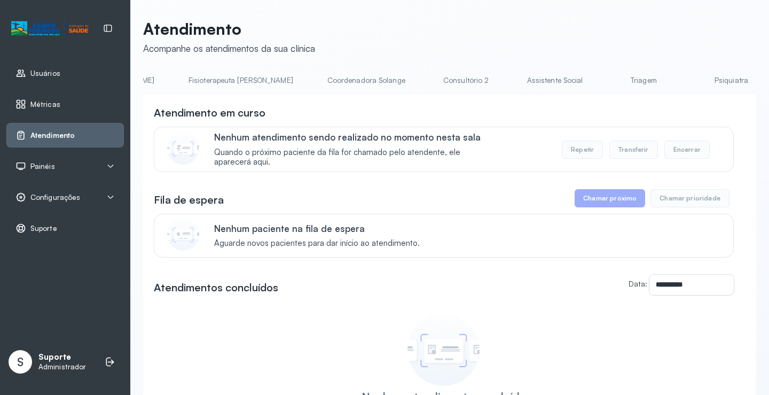
scroll to position [0, 607]
click at [622, 83] on link "Triagem" at bounding box center [659, 81] width 75 height 18
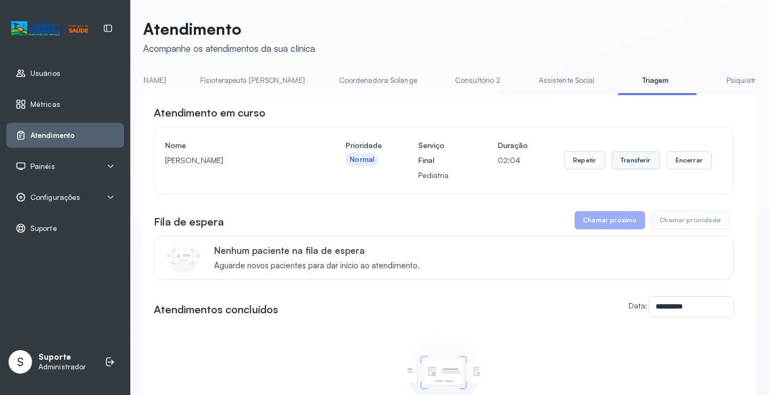
click at [639, 167] on button "Transferir" at bounding box center [635, 160] width 49 height 18
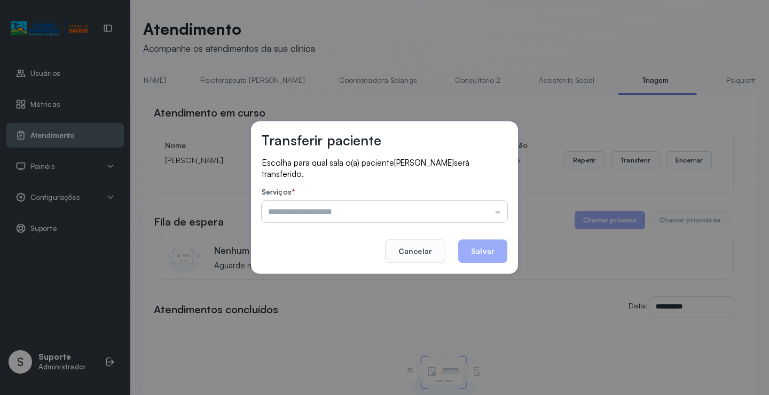
drag, startPoint x: 493, startPoint y: 205, endPoint x: 491, endPoint y: 217, distance: 11.9
click at [491, 217] on input "text" at bounding box center [385, 211] width 246 height 21
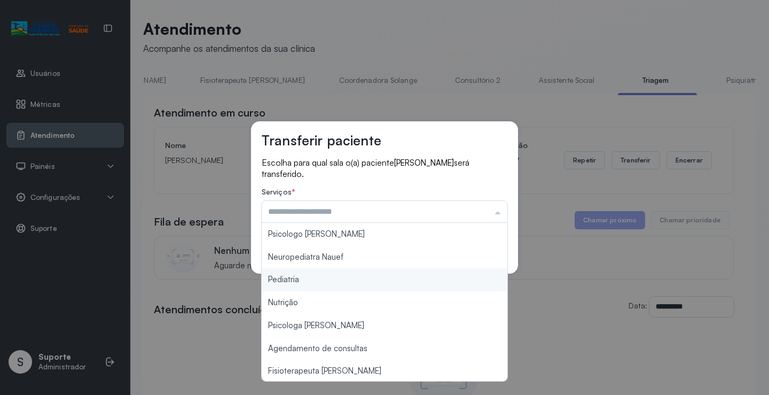
type input "*********"
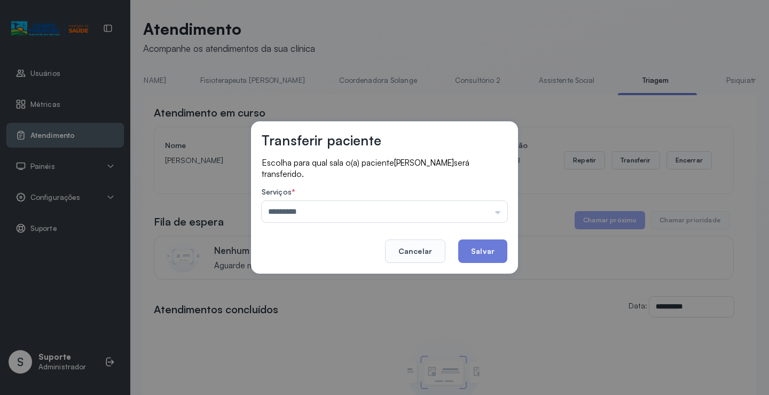
click at [292, 283] on div "Transferir paciente Escolha para qual sala o(a) paciente ANTHONY FELIX CARNEIRO…" at bounding box center [384, 197] width 769 height 395
click at [474, 253] on button "Salvar" at bounding box center [482, 250] width 49 height 23
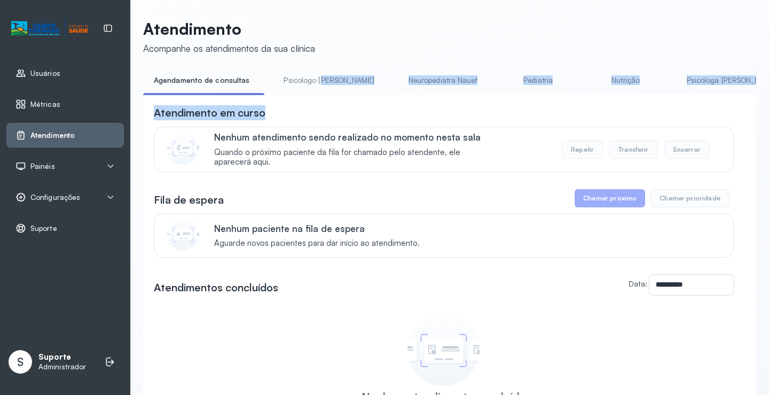
drag, startPoint x: 289, startPoint y: 98, endPoint x: 317, endPoint y: 96, distance: 27.4
click at [317, 96] on div "**********" at bounding box center [449, 281] width 613 height 419
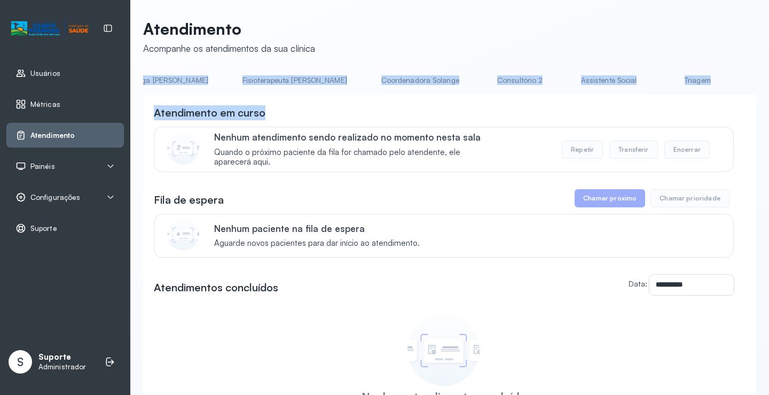
scroll to position [0, 570]
click at [659, 81] on link "Triagem" at bounding box center [696, 81] width 75 height 18
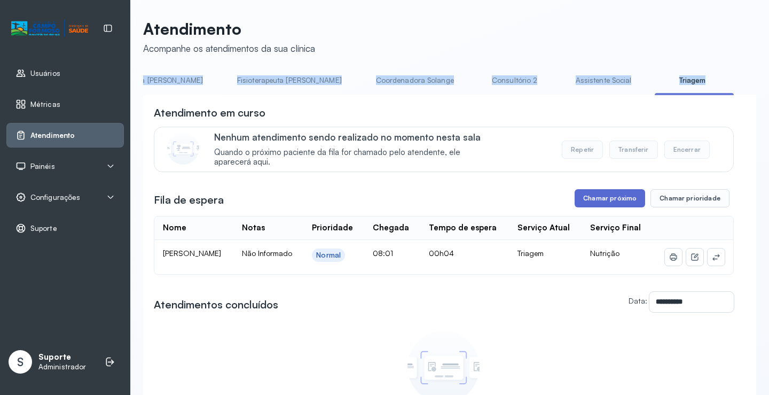
click at [617, 207] on button "Chamar próximo" at bounding box center [610, 198] width 70 height 18
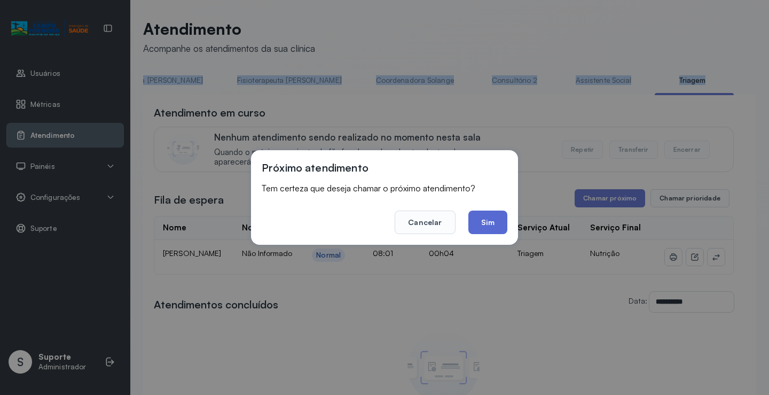
click at [483, 223] on button "Sim" at bounding box center [487, 221] width 39 height 23
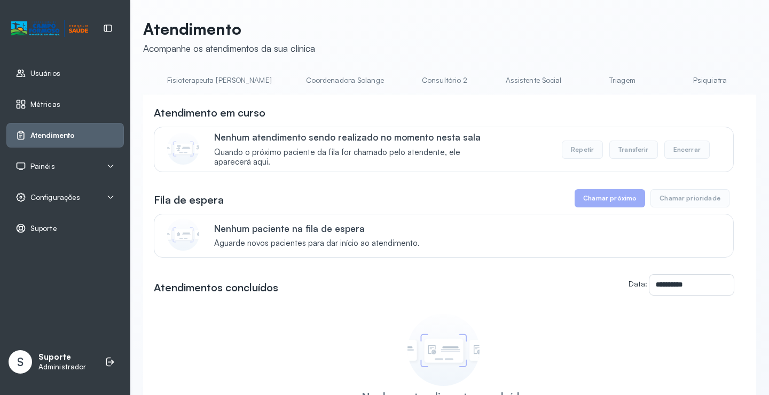
scroll to position [0, 680]
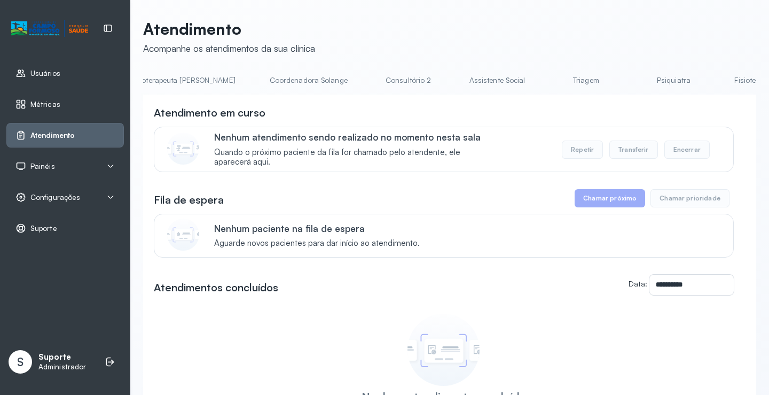
click at [548, 85] on link "Triagem" at bounding box center [585, 81] width 75 height 18
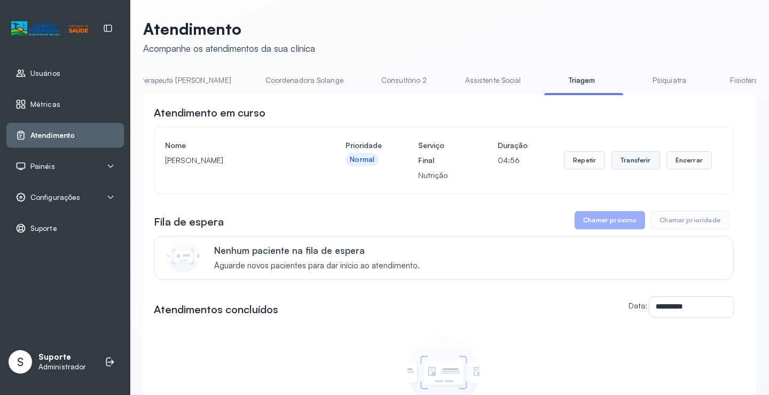
click at [639, 165] on button "Transferir" at bounding box center [635, 160] width 49 height 18
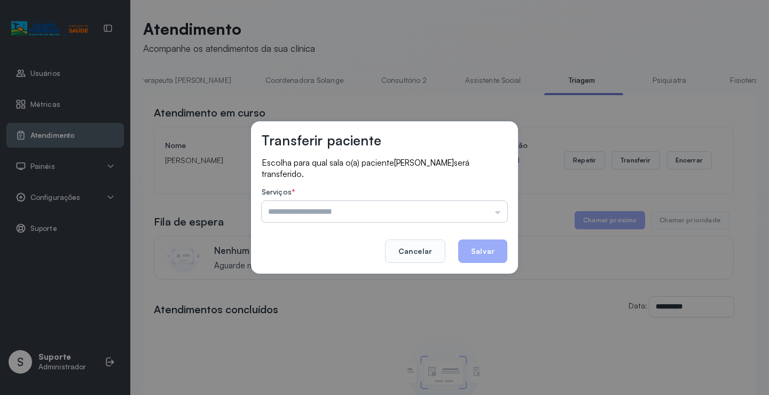
click at [495, 214] on input "text" at bounding box center [385, 211] width 246 height 21
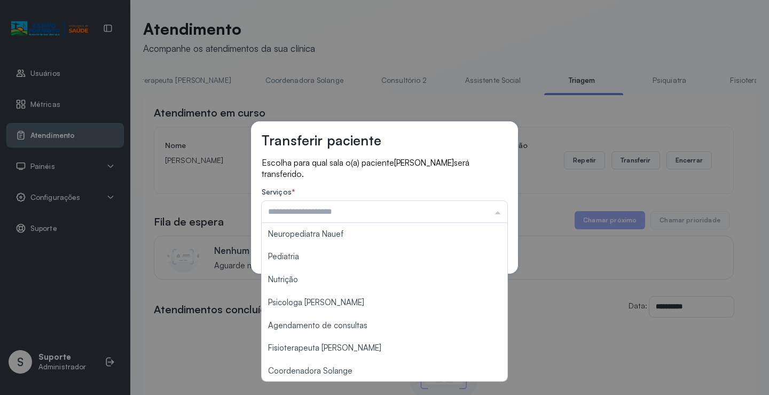
scroll to position [18, 0]
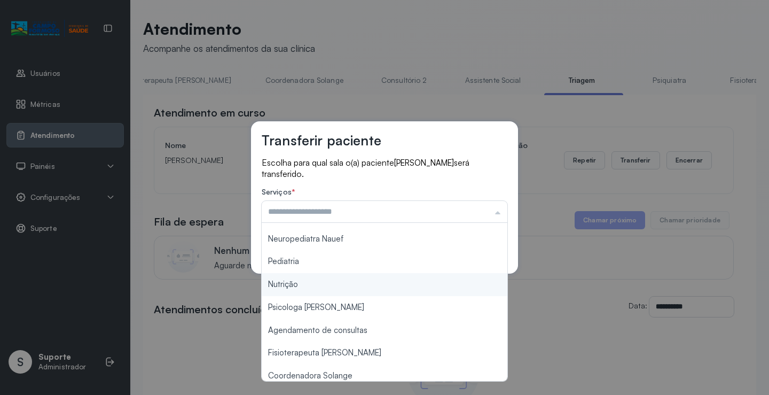
type input "********"
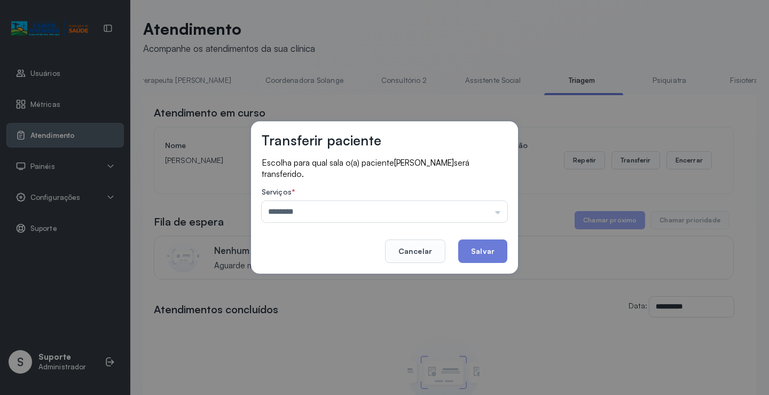
click at [301, 286] on div "Transferir paciente Escolha para qual sala o(a) paciente [PERSON_NAME] será tra…" at bounding box center [384, 197] width 769 height 395
click at [477, 256] on button "Salvar" at bounding box center [482, 250] width 49 height 23
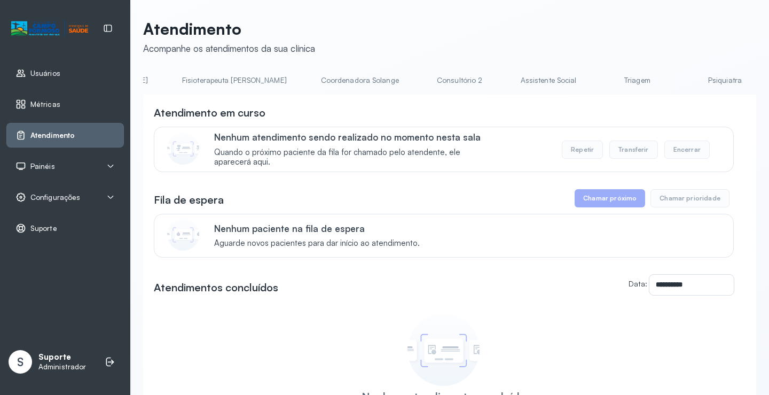
scroll to position [0, 643]
click at [586, 82] on link "Triagem" at bounding box center [623, 81] width 75 height 18
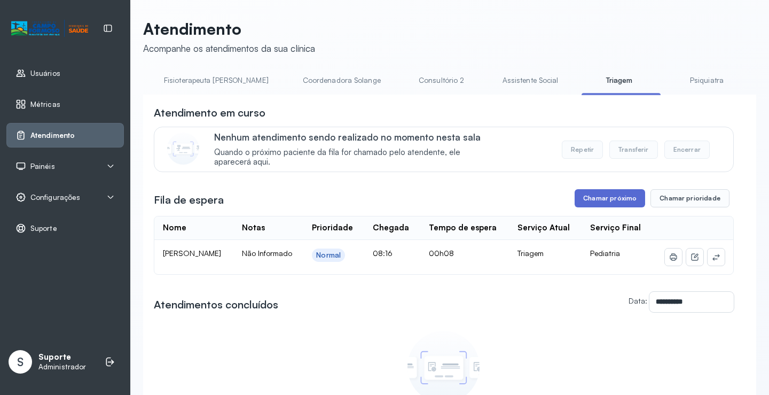
click at [603, 203] on button "Chamar próximo" at bounding box center [610, 198] width 70 height 18
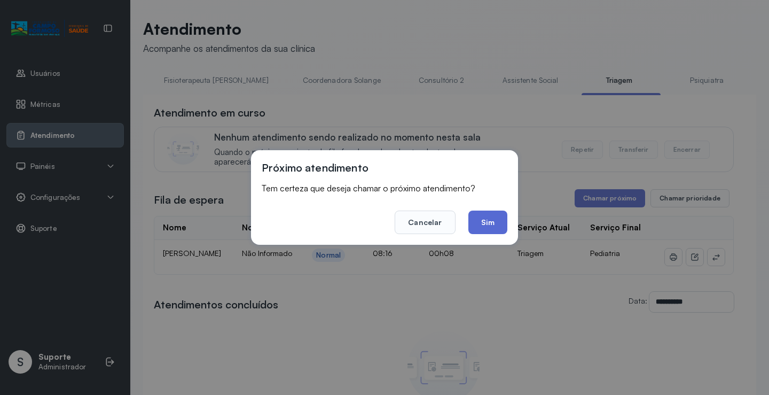
click at [490, 221] on button "Sim" at bounding box center [487, 221] width 39 height 23
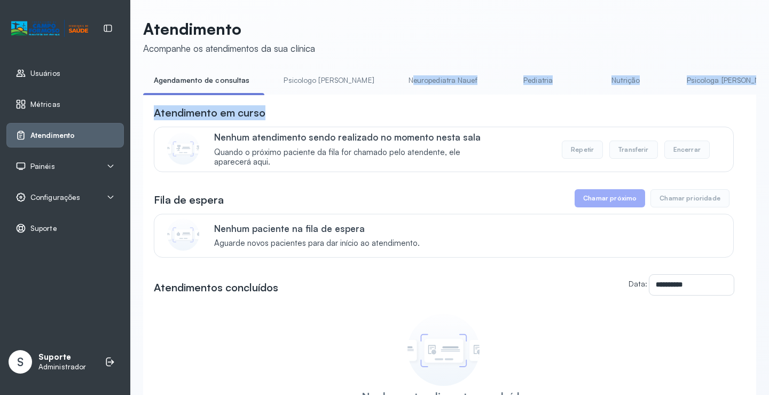
drag, startPoint x: 294, startPoint y: 98, endPoint x: 373, endPoint y: 89, distance: 80.1
click at [373, 89] on div "**********" at bounding box center [449, 281] width 613 height 419
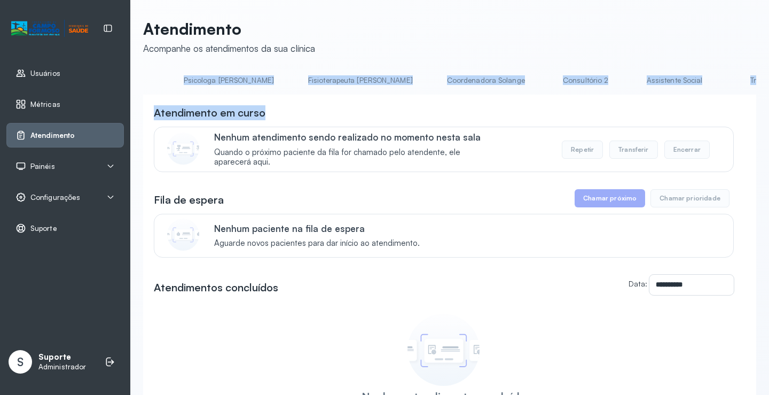
scroll to position [0, 580]
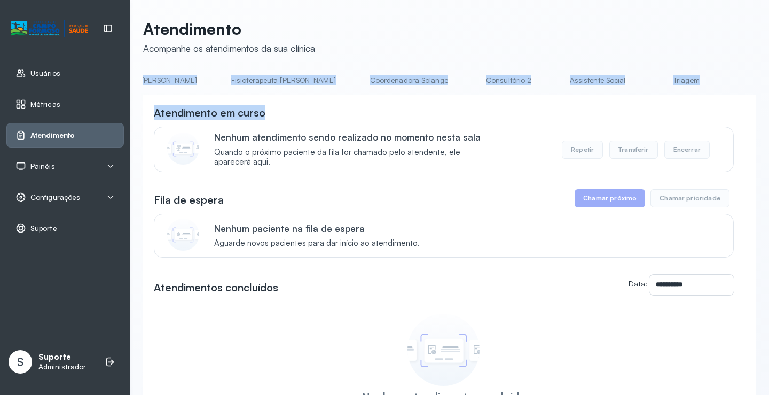
click at [649, 76] on link "Triagem" at bounding box center [686, 81] width 75 height 18
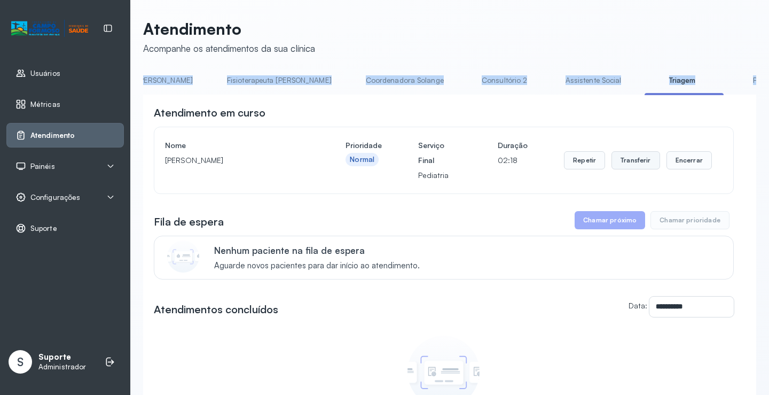
click at [629, 163] on button "Transferir" at bounding box center [635, 160] width 49 height 18
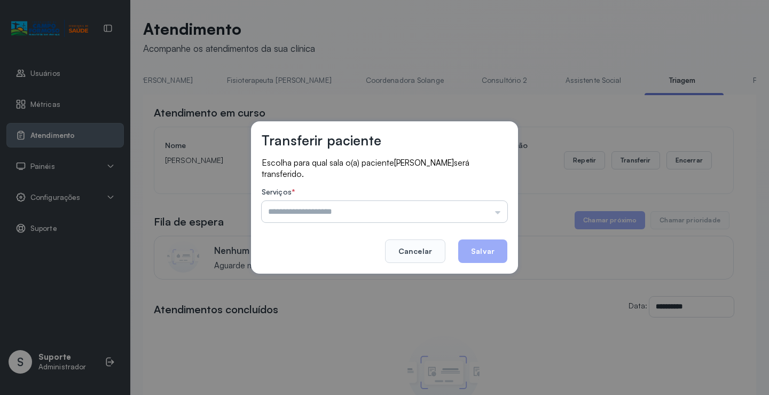
click at [497, 213] on input "text" at bounding box center [385, 211] width 246 height 21
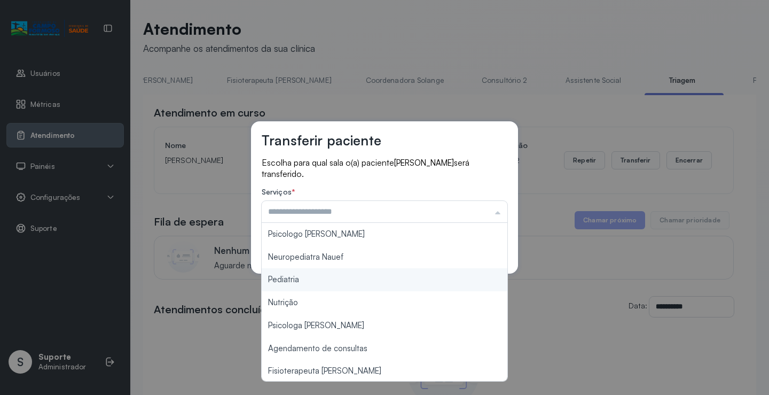
type input "*********"
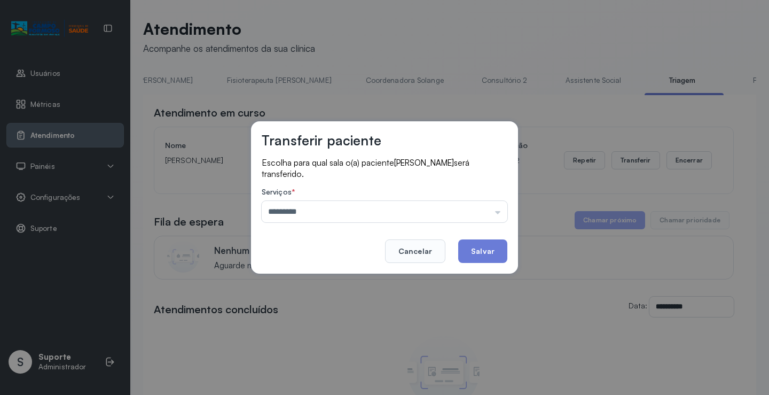
click at [339, 280] on div "Transferir paciente Escolha para qual sala o(a) paciente [PERSON_NAME] será tra…" at bounding box center [384, 197] width 769 height 395
click at [477, 256] on button "Salvar" at bounding box center [482, 250] width 49 height 23
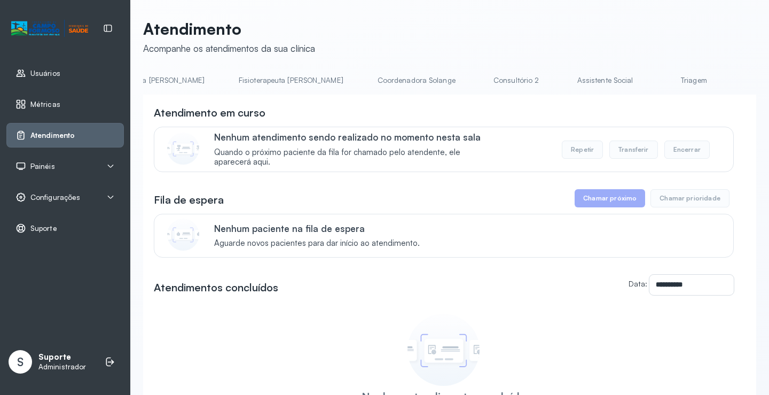
scroll to position [0, 596]
click at [632, 80] on link "Triagem" at bounding box center [669, 81] width 75 height 18
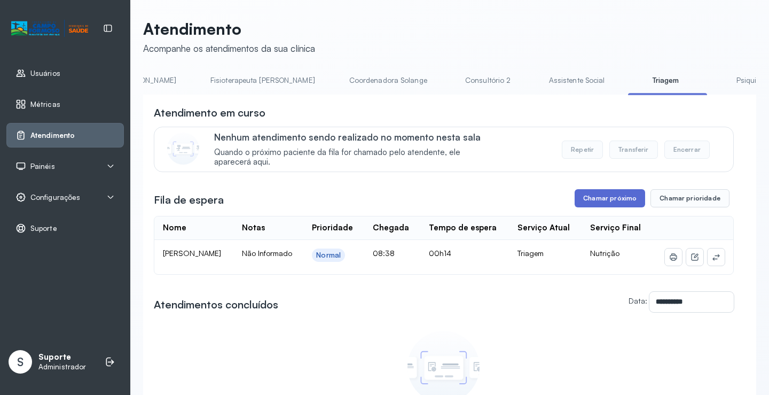
click at [594, 201] on button "Chamar próximo" at bounding box center [610, 198] width 70 height 18
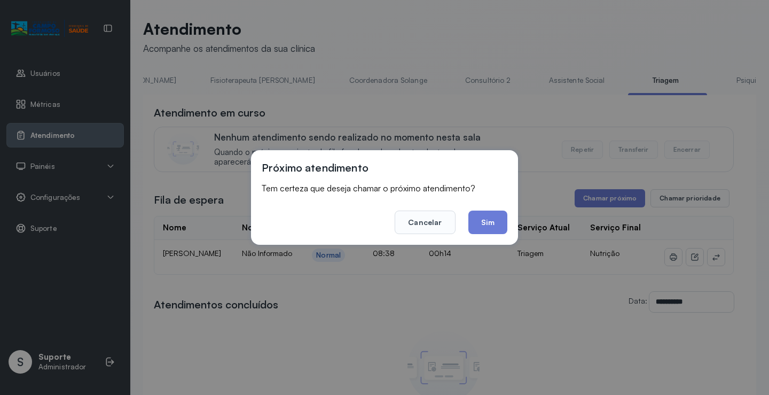
click at [502, 218] on button "Sim" at bounding box center [487, 221] width 39 height 23
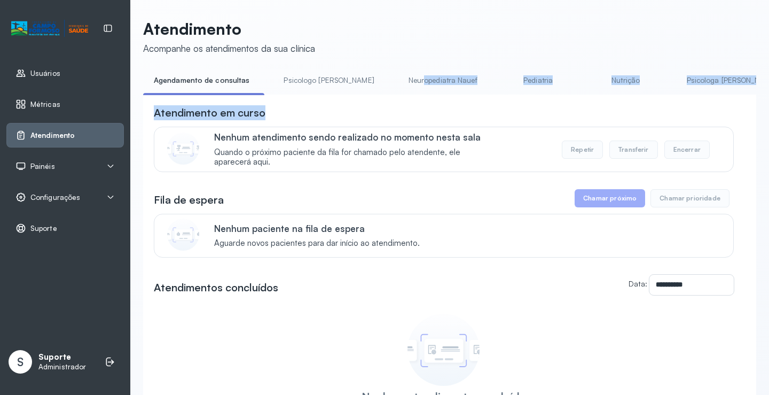
drag, startPoint x: 292, startPoint y: 98, endPoint x: 313, endPoint y: 92, distance: 22.3
click at [364, 92] on div "**********" at bounding box center [449, 281] width 613 height 419
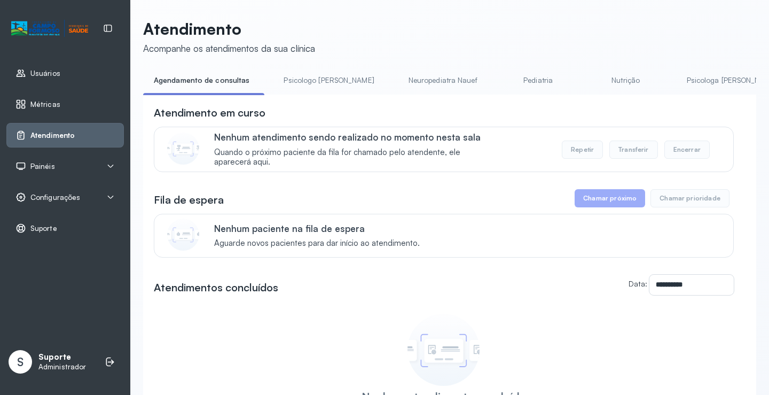
click at [311, 94] on li "Psicologo [PERSON_NAME]" at bounding box center [331, 84] width 116 height 24
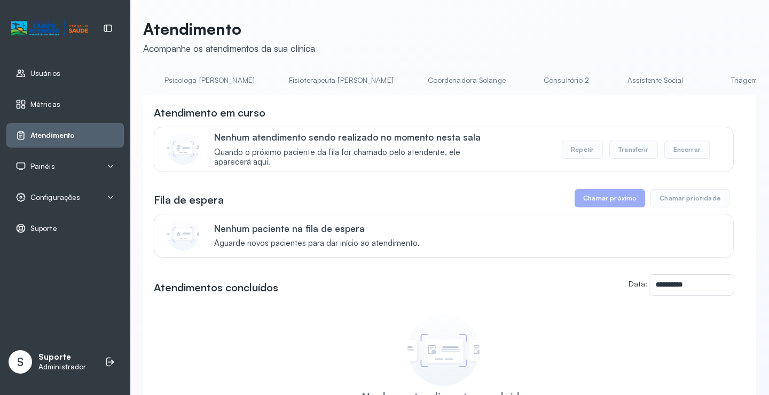
scroll to position [0, 561]
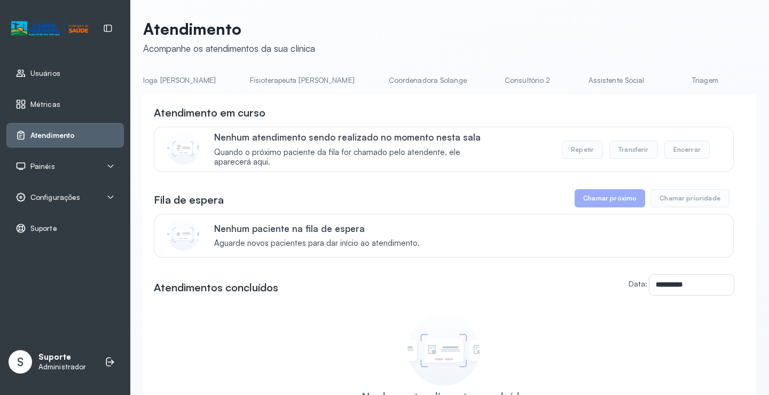
click at [667, 88] on link "Triagem" at bounding box center [704, 81] width 75 height 18
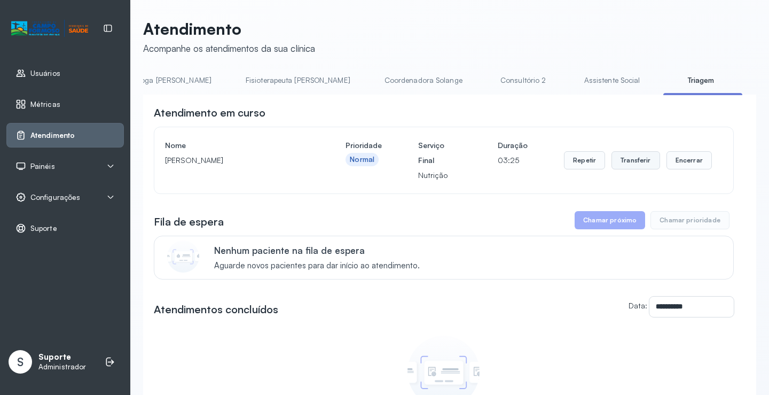
click at [632, 163] on button "Transferir" at bounding box center [635, 160] width 49 height 18
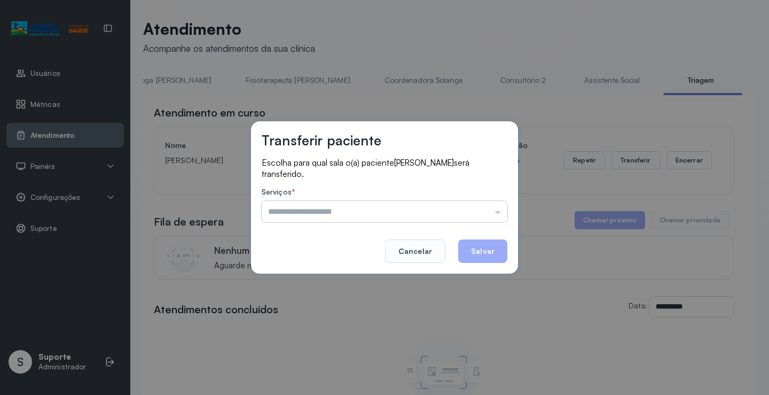
click at [505, 218] on input "text" at bounding box center [385, 211] width 246 height 21
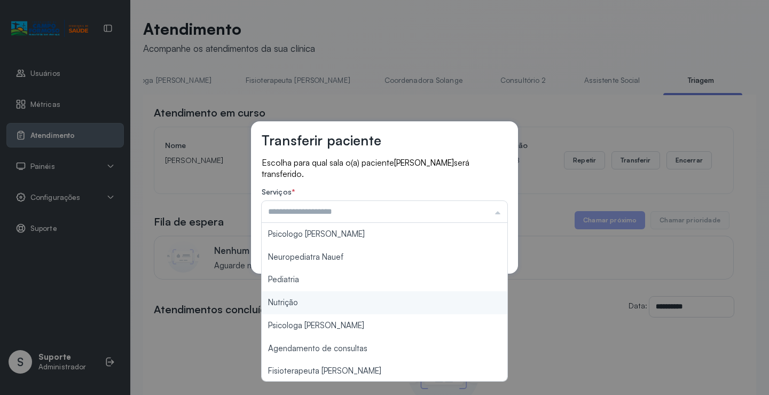
type input "********"
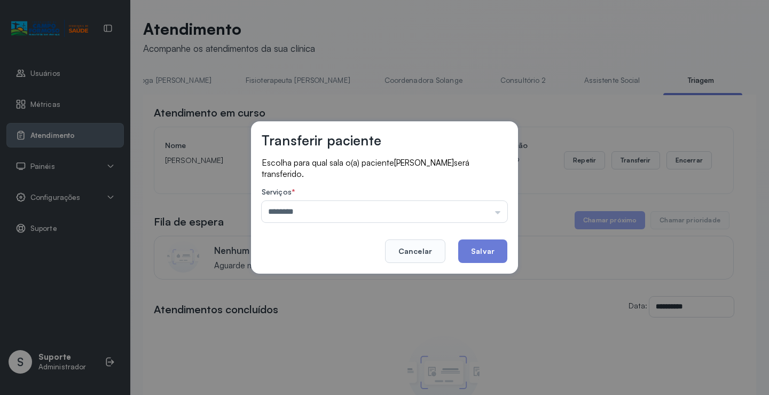
click at [306, 302] on div "Transferir paciente Escolha para qual sala o(a) paciente [PERSON_NAME] será tra…" at bounding box center [384, 197] width 769 height 395
click at [486, 250] on button "Salvar" at bounding box center [482, 250] width 49 height 23
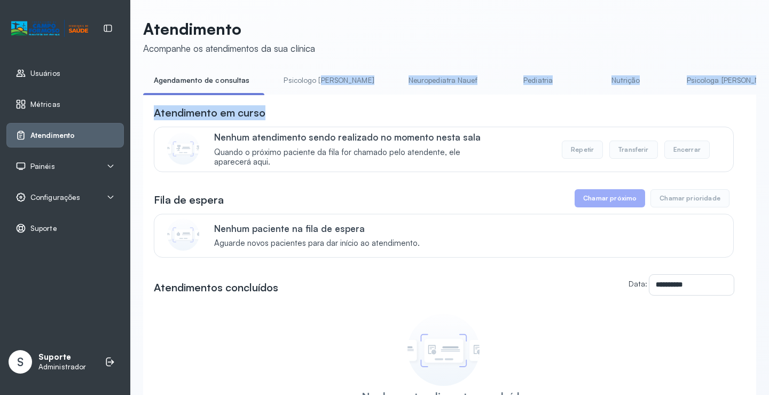
drag, startPoint x: 287, startPoint y: 98, endPoint x: 316, endPoint y: 97, distance: 28.3
click at [316, 97] on div "**********" at bounding box center [449, 281] width 613 height 419
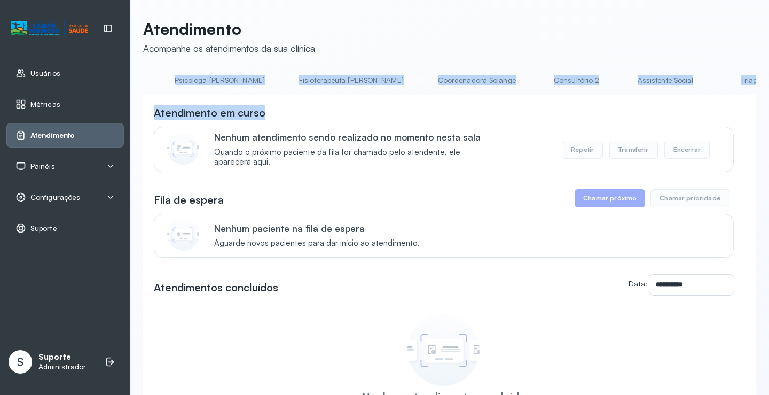
scroll to position [0, 603]
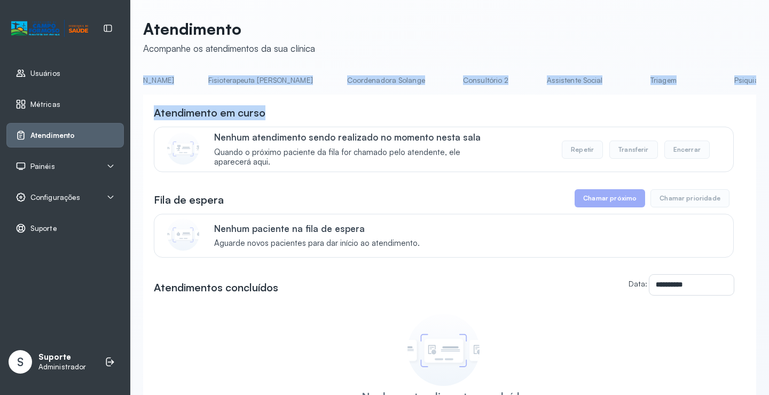
click at [626, 82] on link "Triagem" at bounding box center [663, 81] width 75 height 18
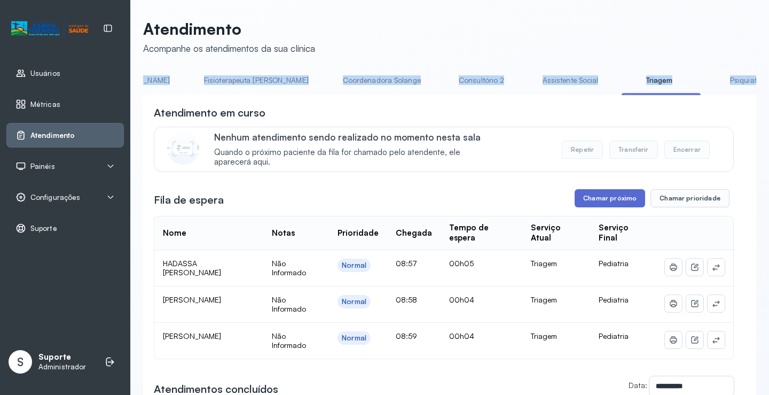
click at [606, 203] on button "Chamar próximo" at bounding box center [610, 198] width 70 height 18
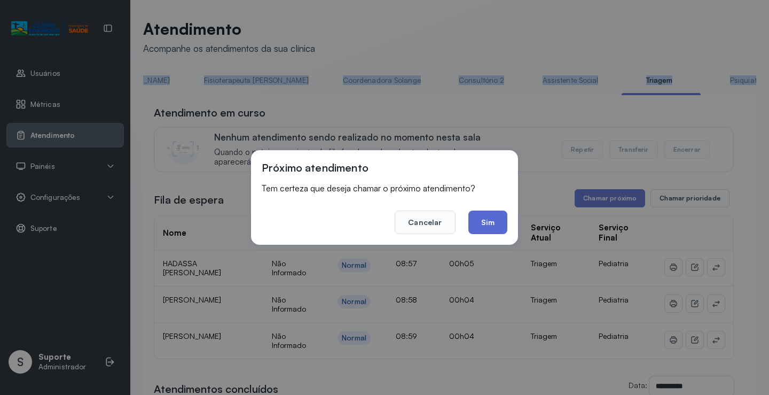
click at [483, 225] on button "Sim" at bounding box center [487, 221] width 39 height 23
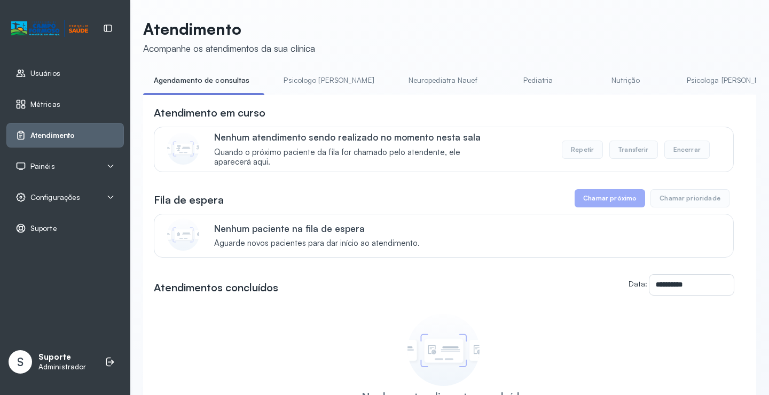
drag, startPoint x: 295, startPoint y: 98, endPoint x: 365, endPoint y: 99, distance: 69.4
click at [365, 99] on div "**********" at bounding box center [449, 292] width 613 height 395
drag, startPoint x: 317, startPoint y: 98, endPoint x: 361, endPoint y: 99, distance: 43.8
click at [361, 99] on div "**********" at bounding box center [449, 292] width 613 height 395
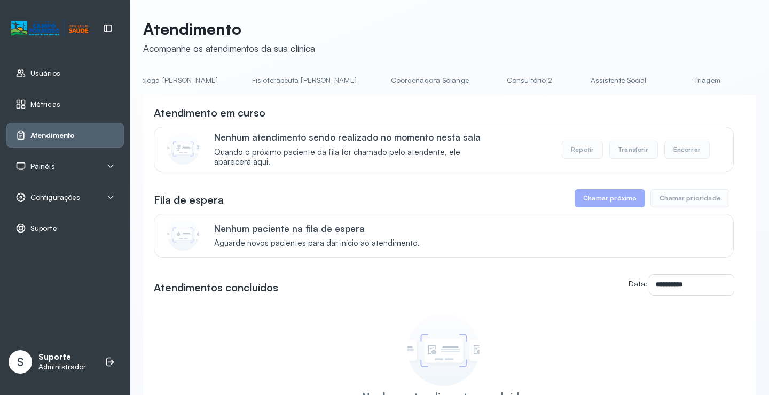
click at [670, 79] on link "Triagem" at bounding box center [707, 81] width 75 height 18
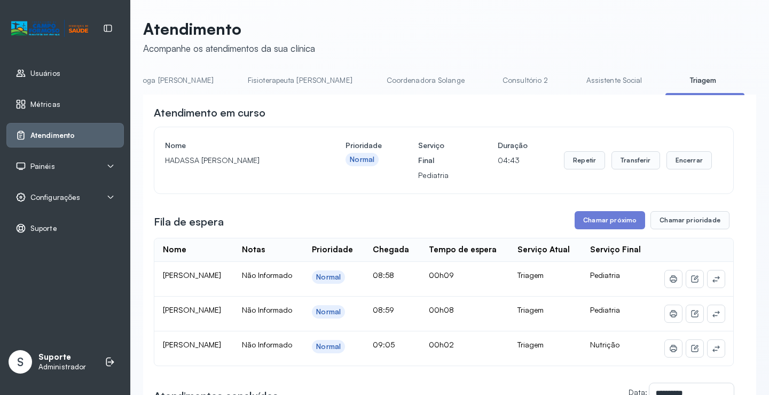
click at [624, 153] on div "Repetir Transferir Encerrar" at bounding box center [638, 160] width 148 height 45
click at [641, 166] on button "Transferir" at bounding box center [635, 160] width 49 height 18
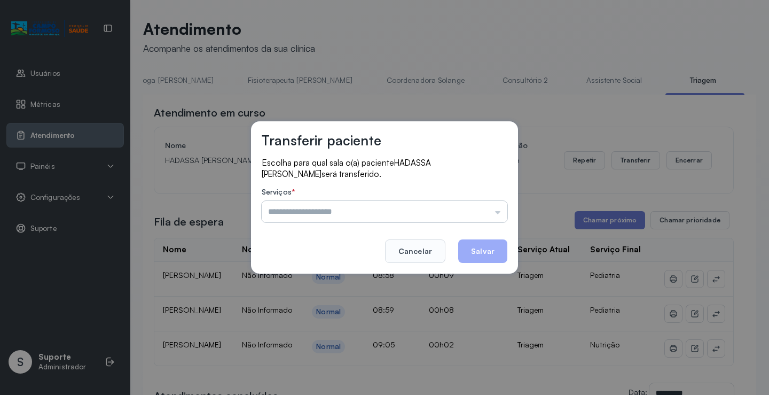
click at [494, 212] on input "text" at bounding box center [385, 211] width 246 height 21
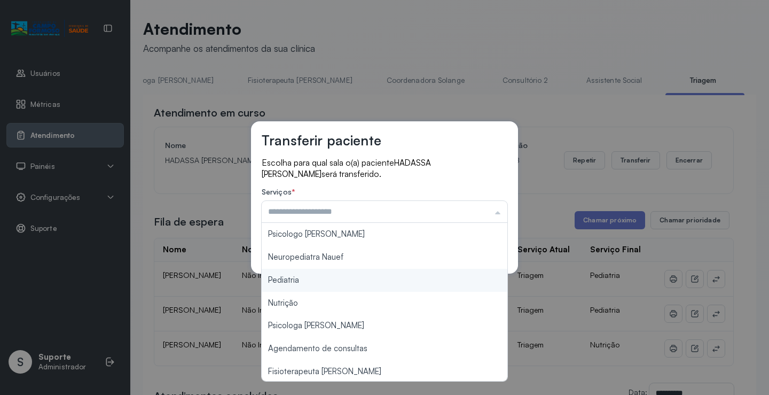
type input "*********"
click at [336, 280] on div "Transferir paciente Escolha para qual sala o(a) paciente HADASSA [PERSON_NAME] …" at bounding box center [384, 197] width 769 height 395
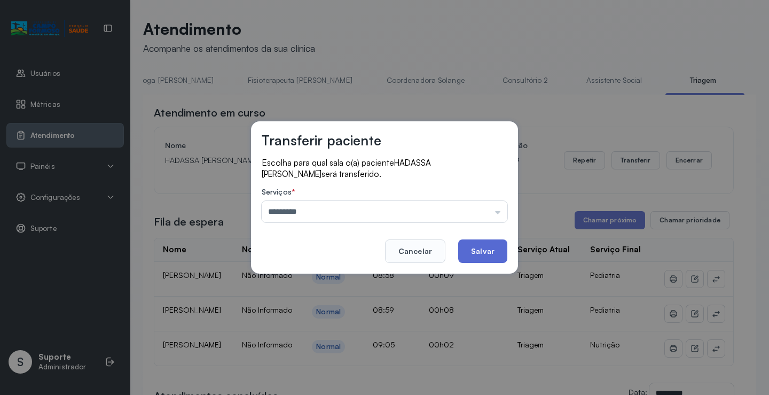
click at [485, 254] on button "Salvar" at bounding box center [482, 250] width 49 height 23
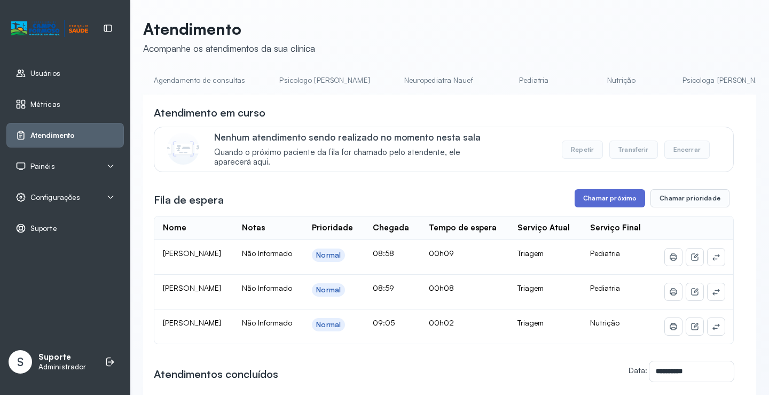
click at [600, 204] on button "Chamar próximo" at bounding box center [610, 198] width 70 height 18
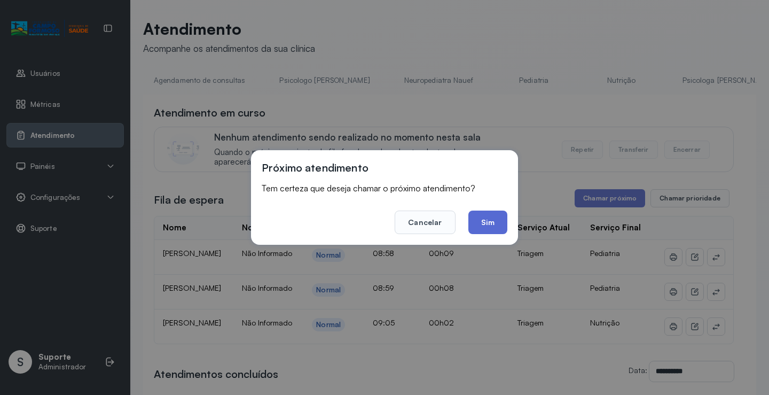
click at [497, 227] on button "Sim" at bounding box center [487, 221] width 39 height 23
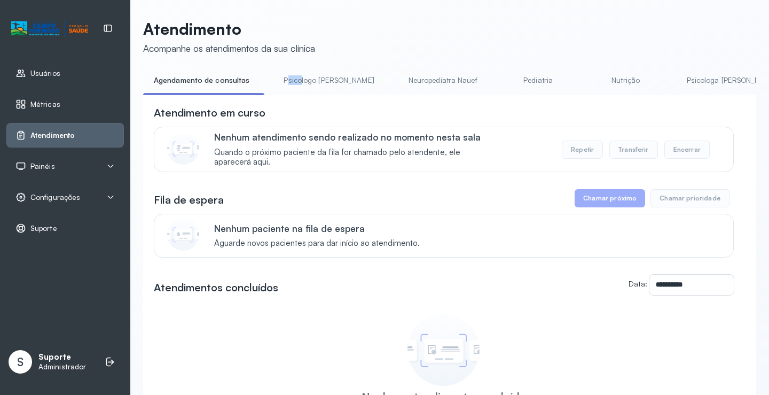
drag, startPoint x: 283, startPoint y: 94, endPoint x: 297, endPoint y: 94, distance: 14.4
click at [297, 94] on li "Psicologo [PERSON_NAME]" at bounding box center [331, 84] width 116 height 24
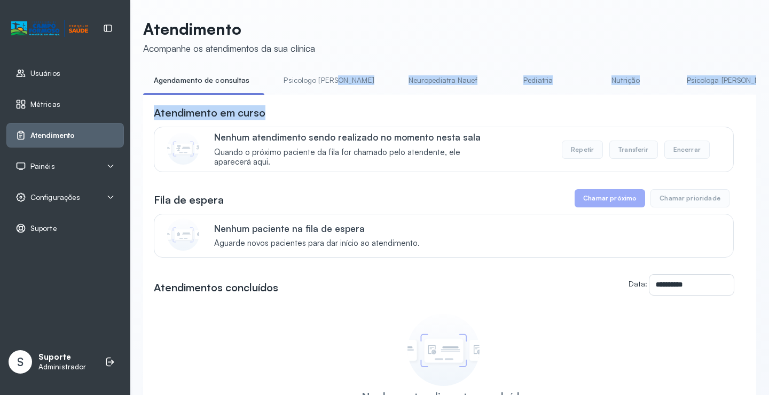
drag, startPoint x: 296, startPoint y: 98, endPoint x: 340, endPoint y: 96, distance: 43.3
click at [340, 96] on div "**********" at bounding box center [449, 281] width 613 height 419
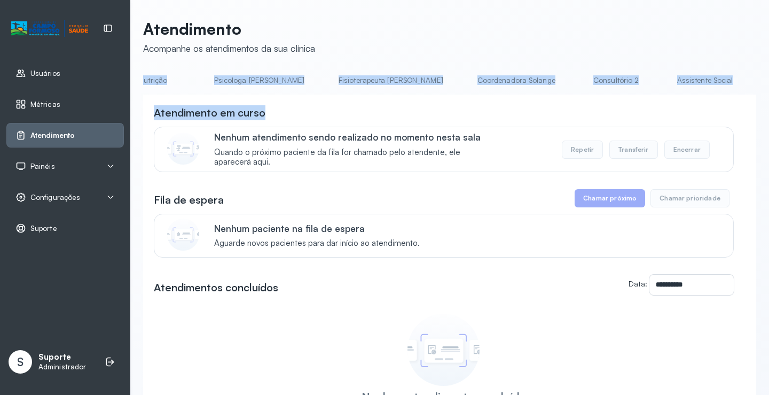
scroll to position [0, 500]
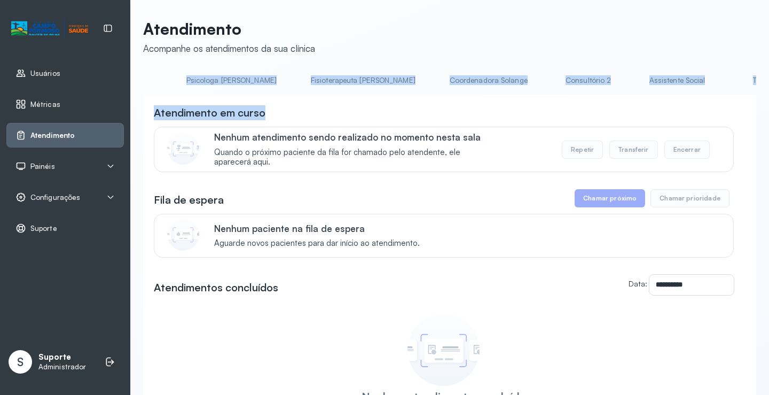
click at [728, 86] on link "Triagem" at bounding box center [765, 81] width 75 height 18
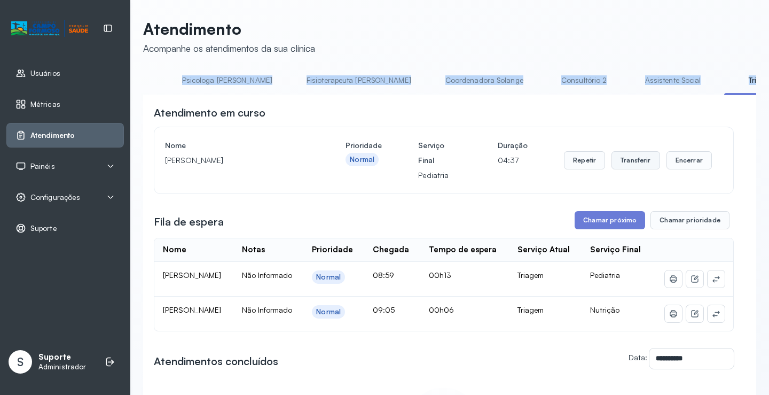
click at [632, 163] on button "Transferir" at bounding box center [635, 160] width 49 height 18
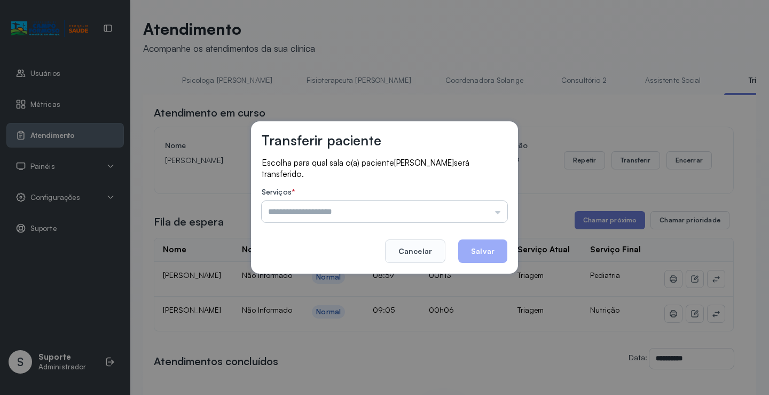
click at [501, 212] on input "text" at bounding box center [385, 211] width 246 height 21
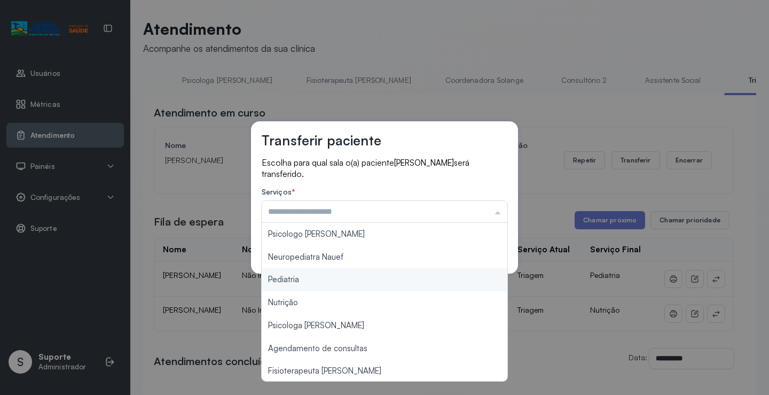
type input "*********"
click at [316, 280] on div "Transferir paciente Escolha para qual sala o(a) paciente ISIS [PERSON_NAME] ser…" at bounding box center [384, 197] width 769 height 395
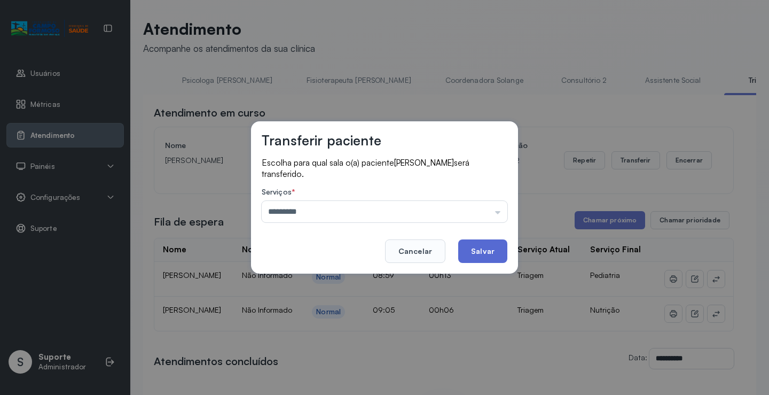
click at [480, 254] on button "Salvar" at bounding box center [482, 250] width 49 height 23
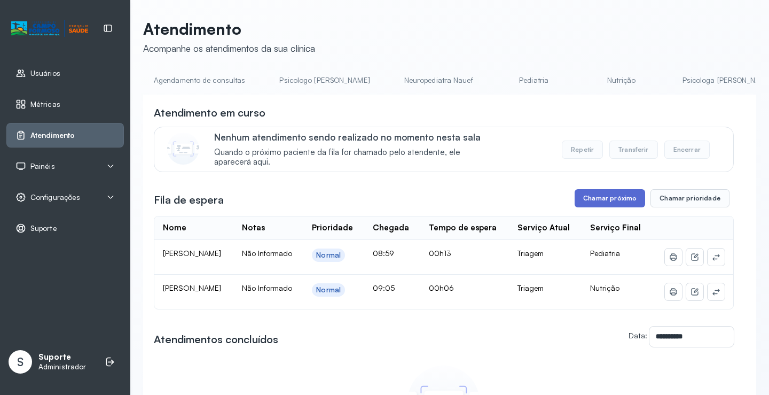
click at [602, 202] on button "Chamar próximo" at bounding box center [610, 198] width 70 height 18
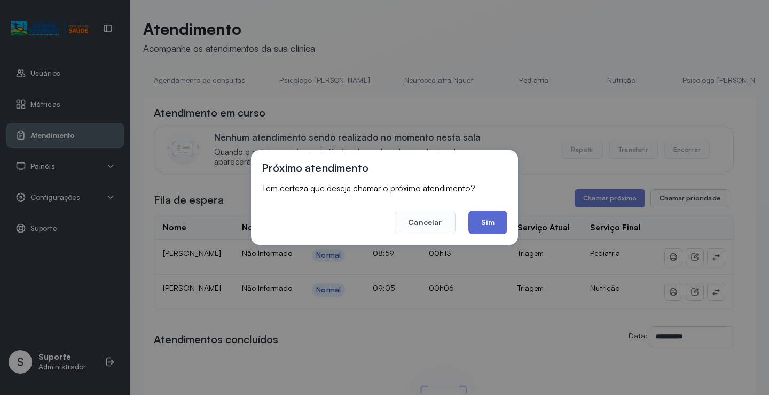
click at [493, 221] on button "Sim" at bounding box center [487, 221] width 39 height 23
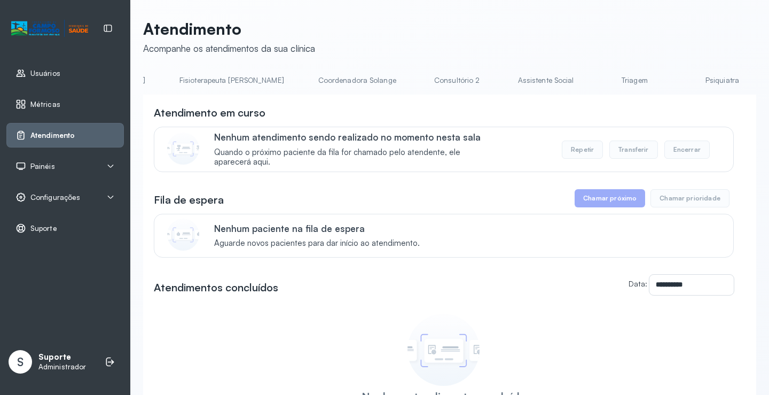
scroll to position [0, 635]
click at [593, 85] on link "Triagem" at bounding box center [630, 81] width 75 height 18
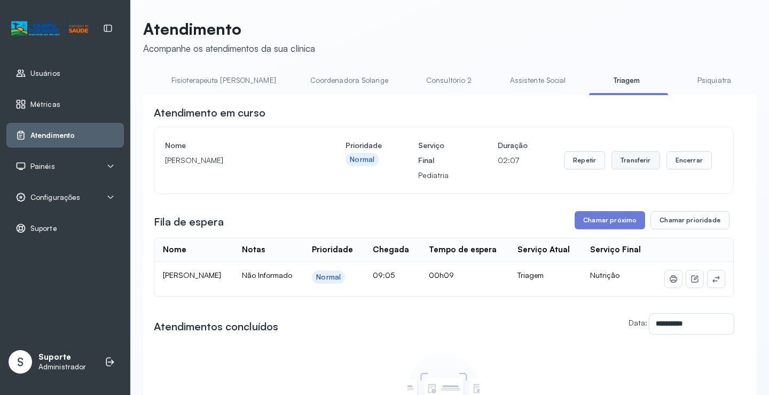
click at [623, 160] on button "Transferir" at bounding box center [635, 160] width 49 height 18
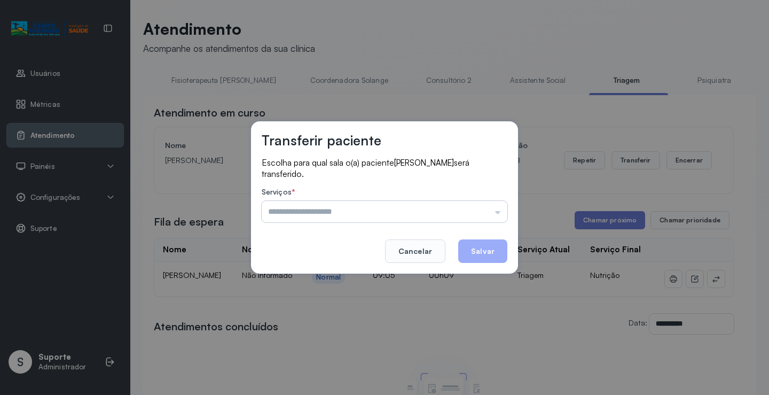
click at [498, 214] on input "text" at bounding box center [385, 211] width 246 height 21
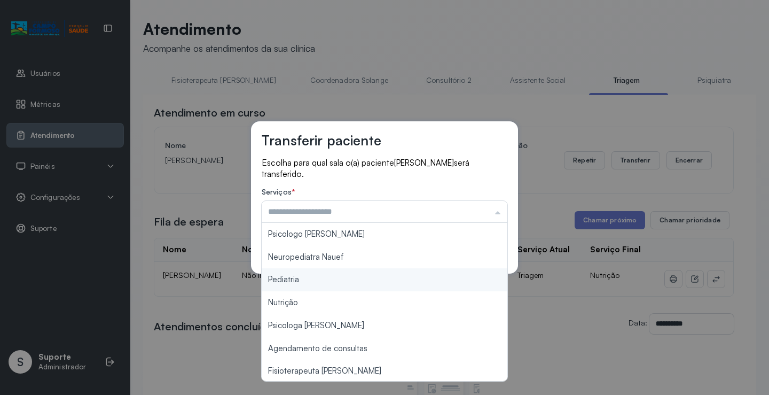
type input "*********"
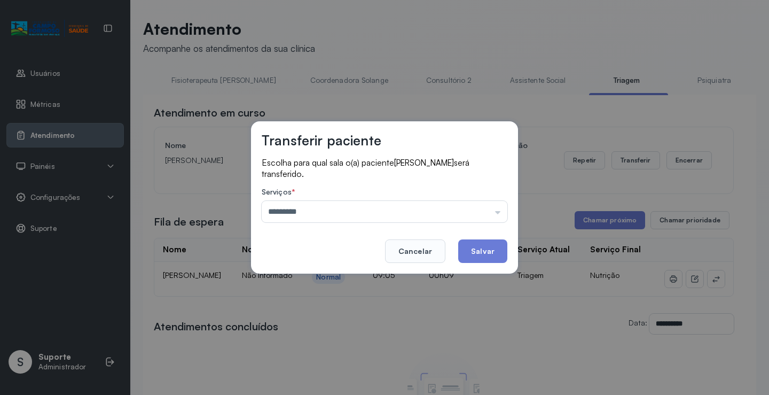
click at [295, 282] on div "Transferir paciente Escolha para qual sala o(a) paciente ENZO GABRIEL TORRES CR…" at bounding box center [384, 197] width 769 height 395
click at [474, 250] on button "Salvar" at bounding box center [482, 250] width 49 height 23
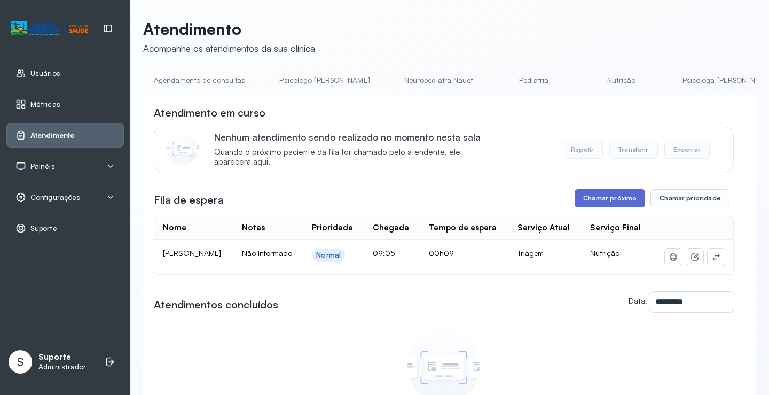
click at [613, 203] on button "Chamar próximo" at bounding box center [610, 198] width 70 height 18
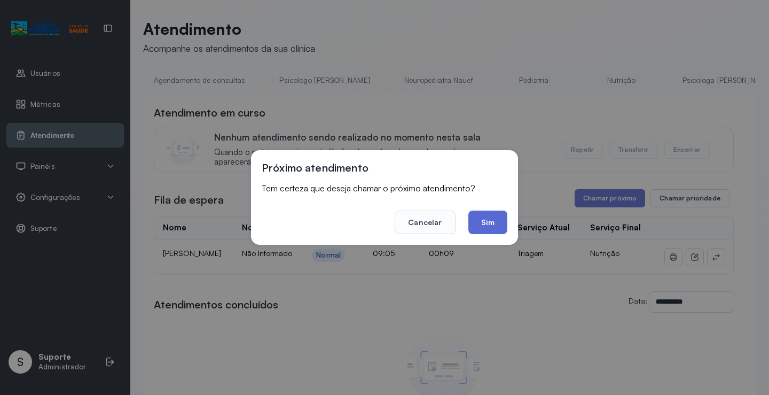
click at [496, 229] on button "Sim" at bounding box center [487, 221] width 39 height 23
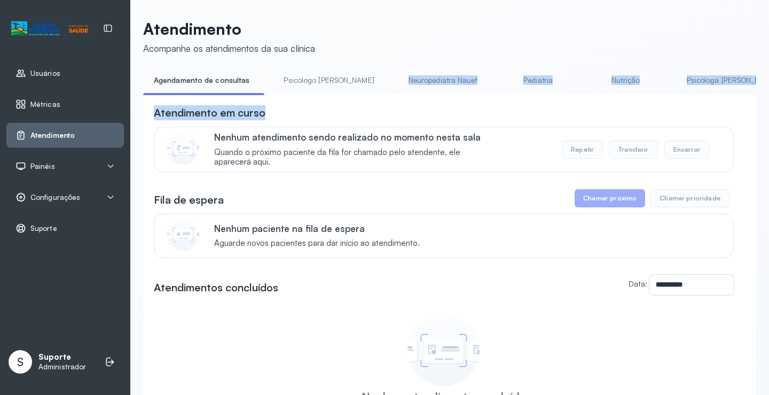
drag, startPoint x: 305, startPoint y: 98, endPoint x: 366, endPoint y: 87, distance: 61.9
click at [366, 87] on div "**********" at bounding box center [449, 281] width 613 height 419
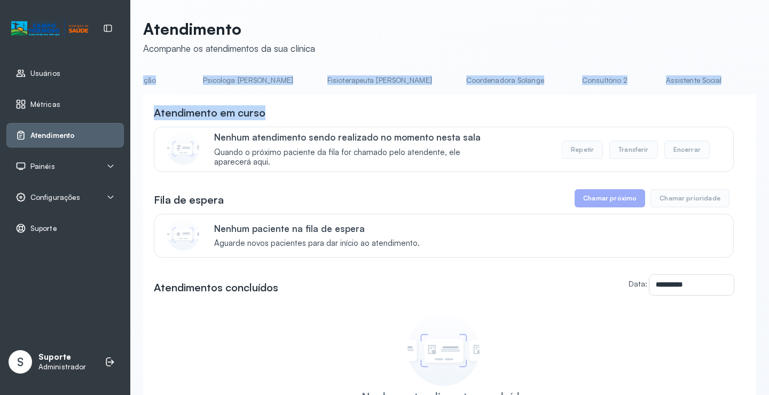
scroll to position [0, 558]
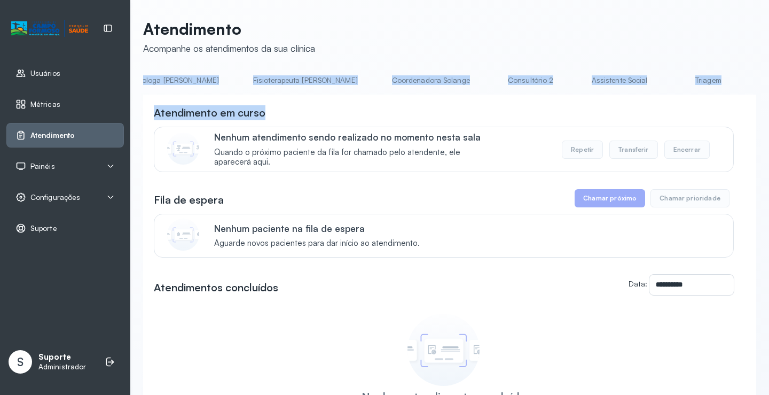
click at [671, 80] on link "Triagem" at bounding box center [708, 81] width 75 height 18
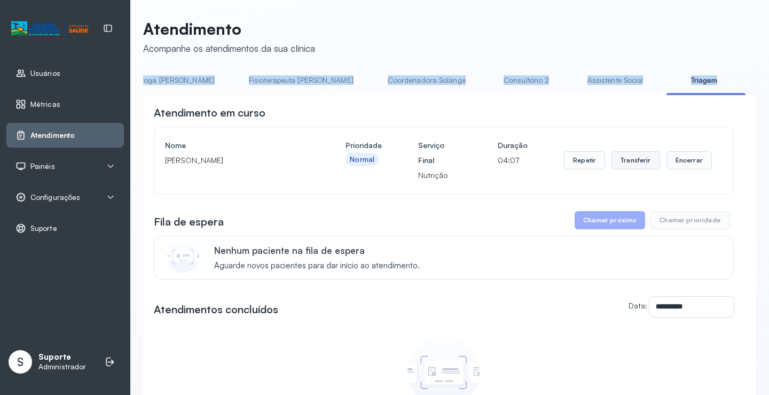
click at [624, 162] on button "Transferir" at bounding box center [635, 160] width 49 height 18
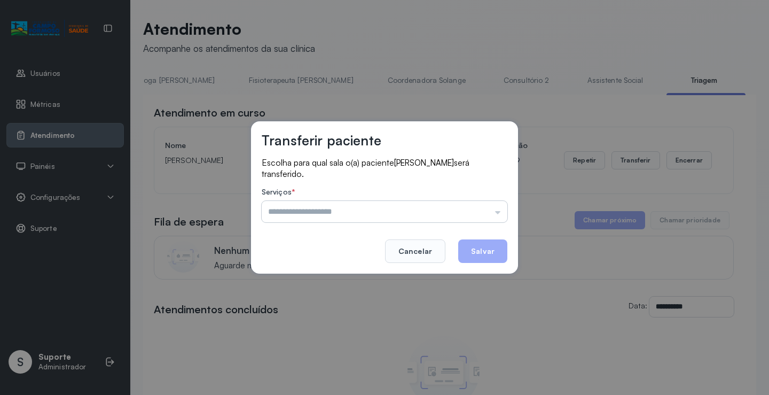
click at [496, 214] on input "text" at bounding box center [385, 211] width 246 height 21
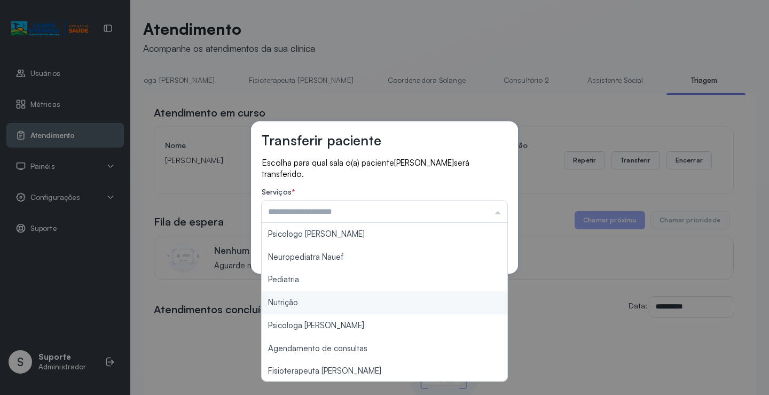
type input "********"
click at [323, 302] on div "Transferir paciente Escolha para qual sala o(a) paciente Melissa Souza Silva Da…" at bounding box center [384, 197] width 769 height 395
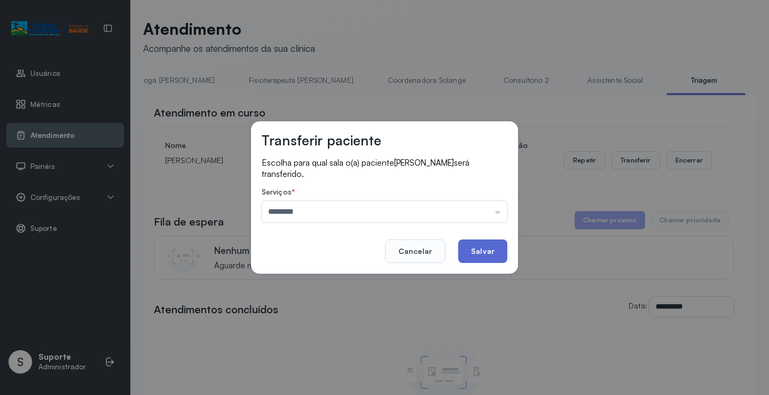
click at [497, 255] on button "Salvar" at bounding box center [482, 250] width 49 height 23
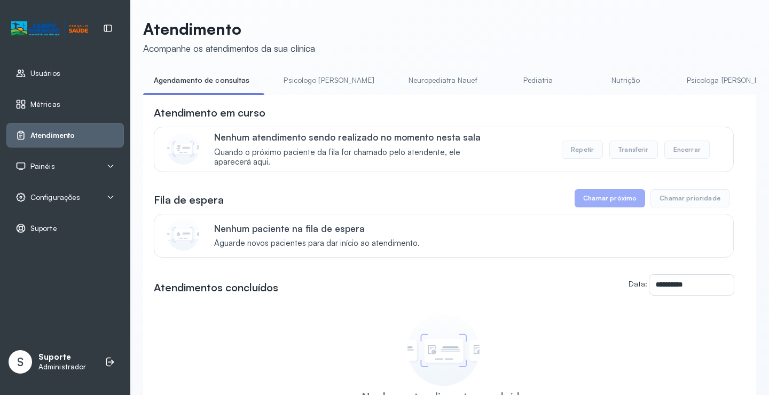
click at [285, 95] on li "Psicologo [PERSON_NAME]" at bounding box center [331, 84] width 116 height 24
click at [284, 99] on div "**********" at bounding box center [449, 292] width 613 height 395
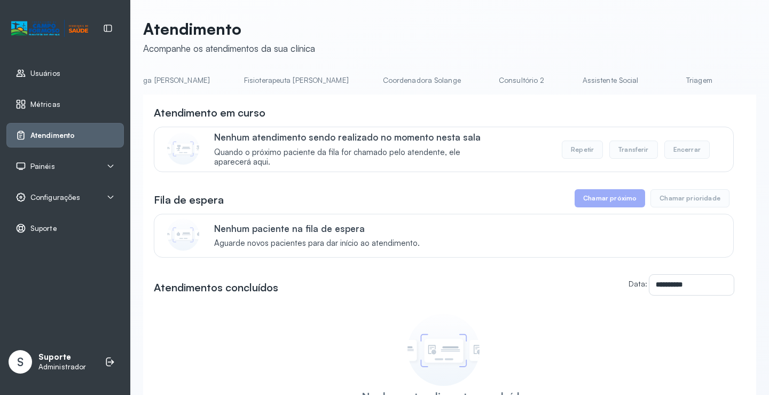
scroll to position [0, 634]
click at [594, 85] on link "Triagem" at bounding box center [631, 81] width 75 height 18
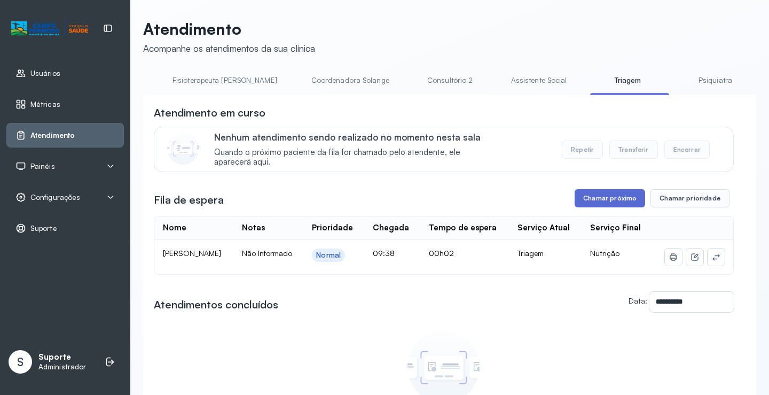
click at [611, 201] on button "Chamar próximo" at bounding box center [610, 198] width 70 height 18
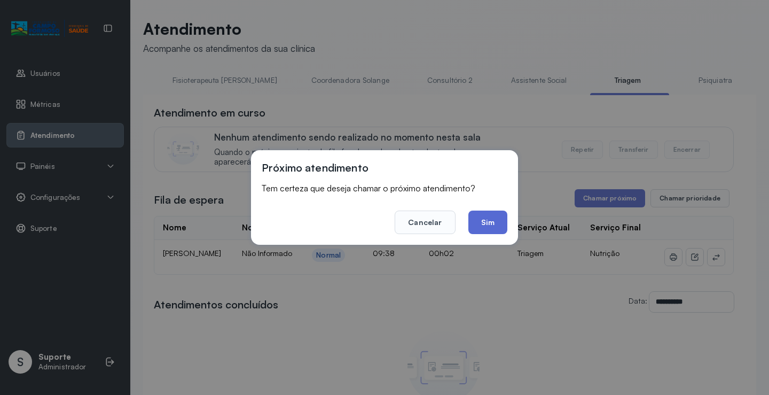
click at [489, 226] on button "Sim" at bounding box center [487, 221] width 39 height 23
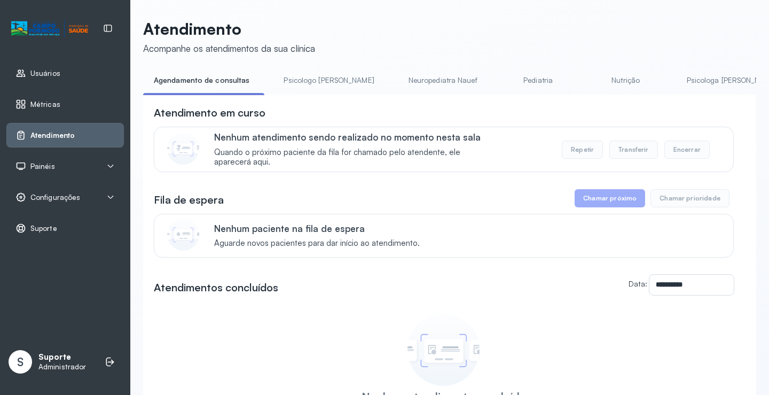
drag, startPoint x: 342, startPoint y: 98, endPoint x: 349, endPoint y: 100, distance: 7.3
click at [374, 100] on div "**********" at bounding box center [449, 292] width 613 height 395
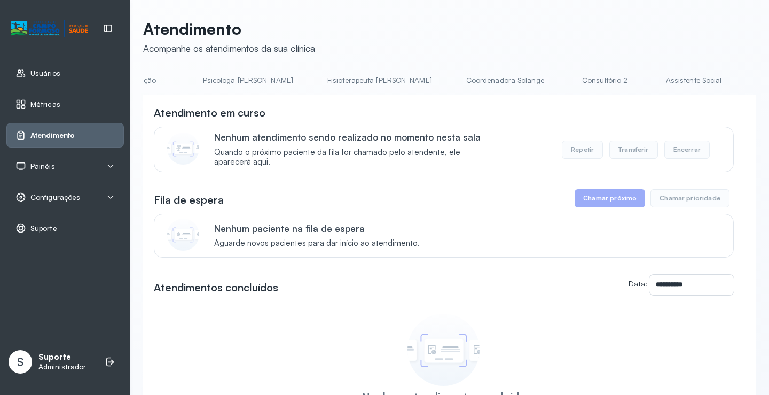
scroll to position [0, 536]
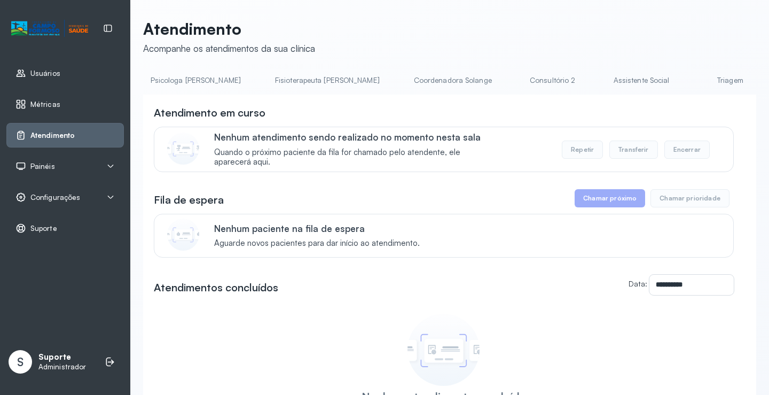
click at [693, 82] on link "Triagem" at bounding box center [730, 81] width 75 height 18
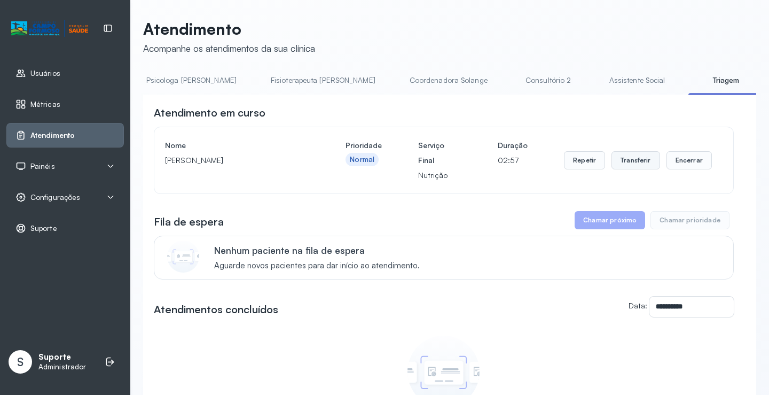
click at [639, 167] on button "Transferir" at bounding box center [635, 160] width 49 height 18
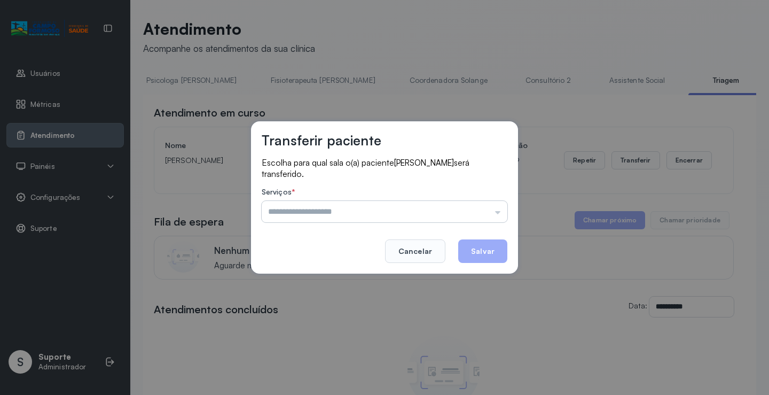
click at [499, 215] on input "text" at bounding box center [385, 211] width 246 height 21
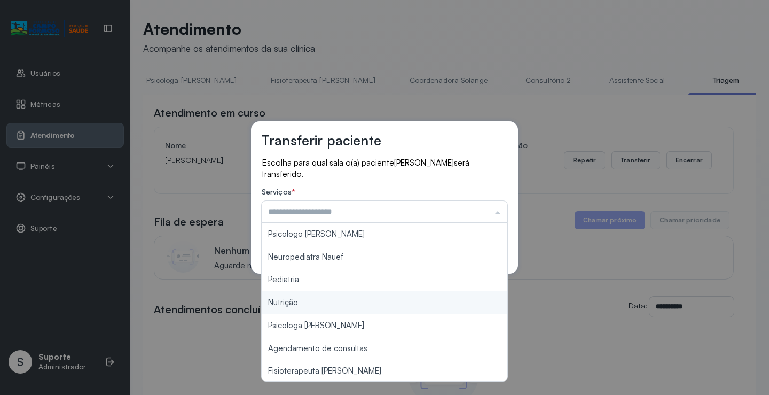
type input "********"
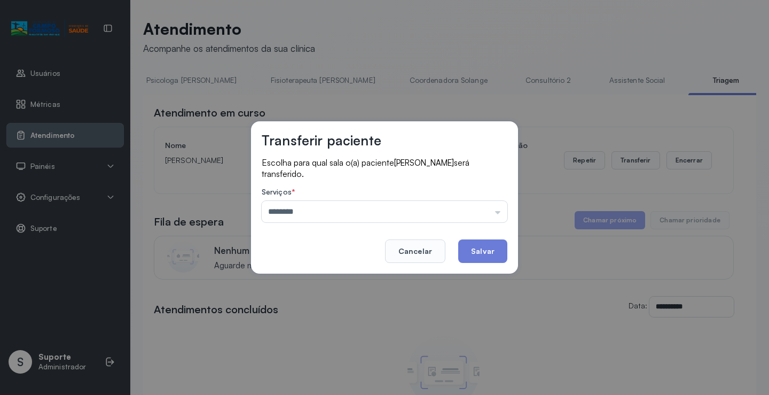
click at [343, 298] on div "Transferir paciente Escolha para qual sala o(a) paciente Matheus da Silva Gregó…" at bounding box center [384, 197] width 769 height 395
click at [480, 251] on button "Salvar" at bounding box center [482, 250] width 49 height 23
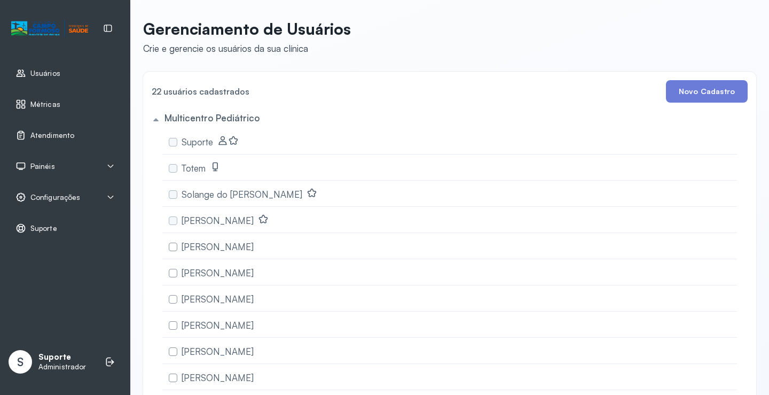
click at [55, 132] on span "Atendimento" at bounding box center [52, 135] width 44 height 9
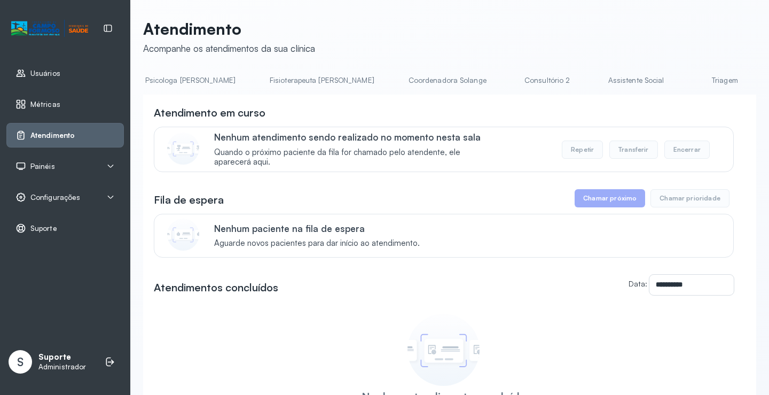
scroll to position [0, 568]
click at [661, 78] on link "Triagem" at bounding box center [698, 81] width 75 height 18
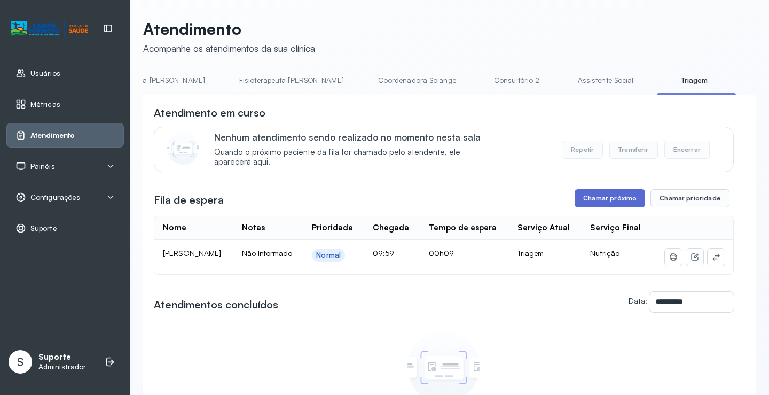
click at [616, 201] on button "Chamar próximo" at bounding box center [610, 198] width 70 height 18
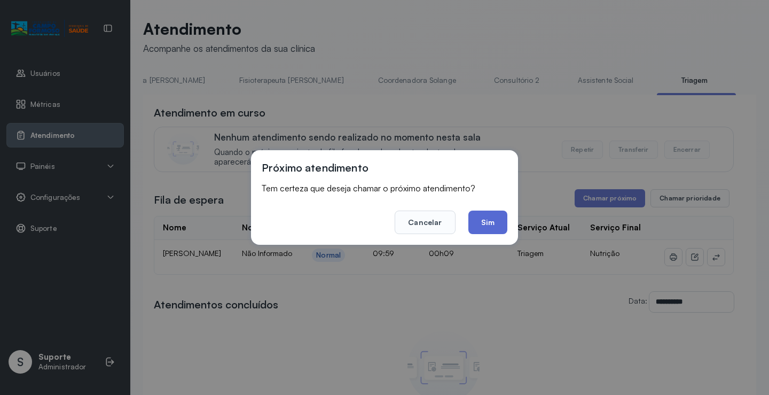
click at [489, 219] on button "Sim" at bounding box center [487, 221] width 39 height 23
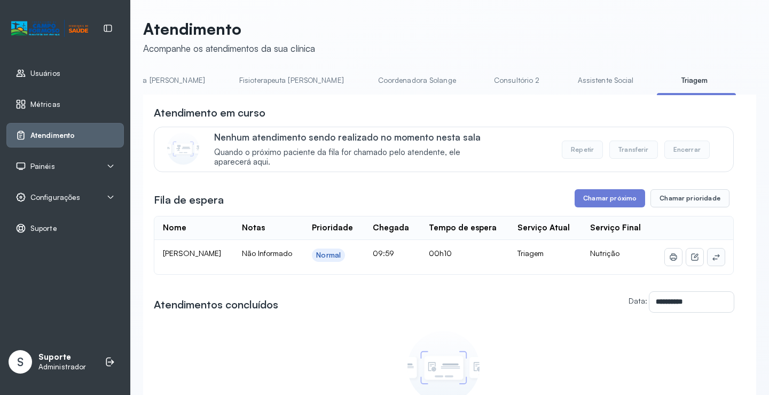
click at [712, 260] on icon at bounding box center [715, 257] width 7 height 6
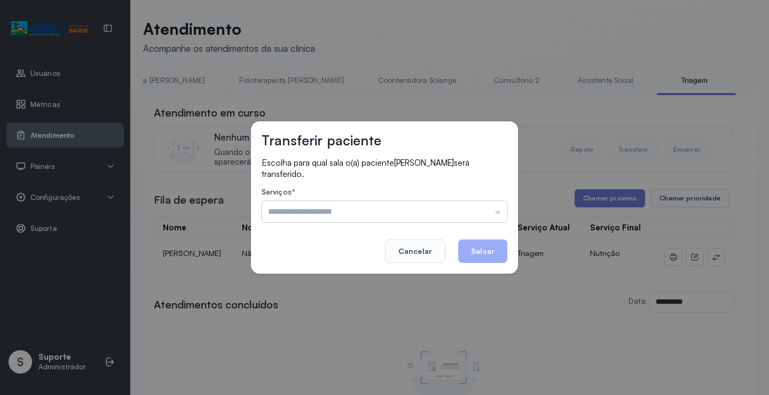
click at [448, 217] on input "text" at bounding box center [385, 211] width 246 height 21
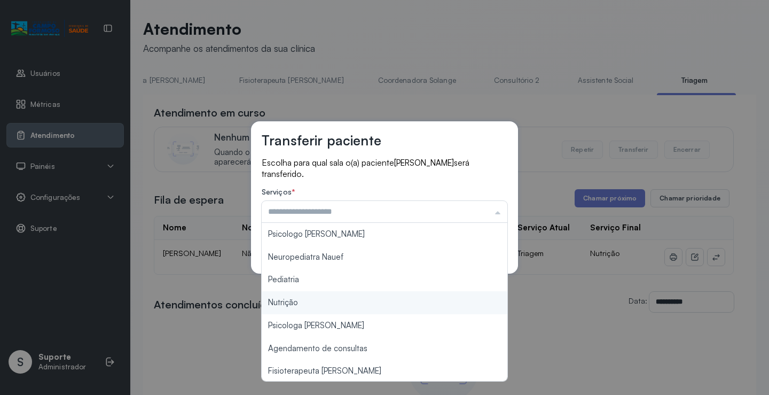
type input "********"
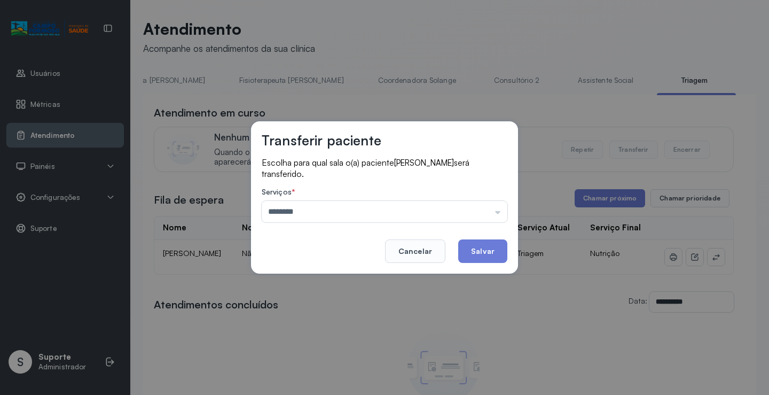
click at [340, 303] on div "Transferir paciente Escolha para qual sala o(a) paciente [PERSON_NAME] será tra…" at bounding box center [384, 197] width 769 height 395
click at [484, 252] on button "Salvar" at bounding box center [482, 250] width 49 height 23
